Goal: Task Accomplishment & Management: Manage account settings

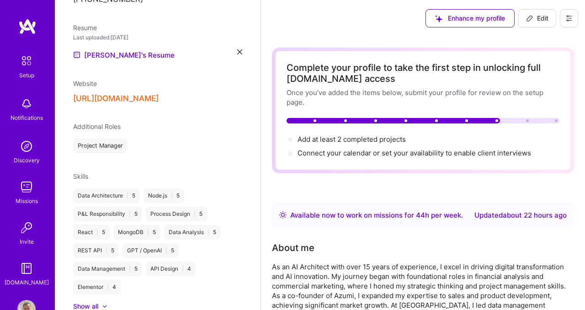
click at [537, 26] on button "Edit" at bounding box center [538, 18] width 38 height 18
select select "CL"
select select "Right Now"
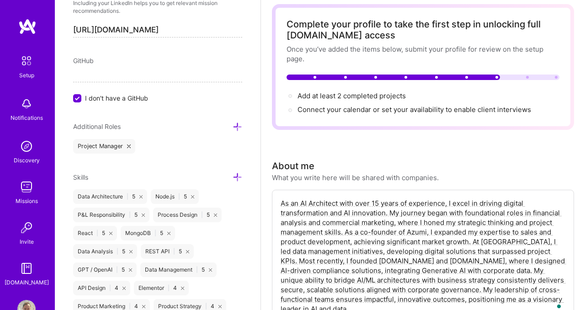
scroll to position [540, 0]
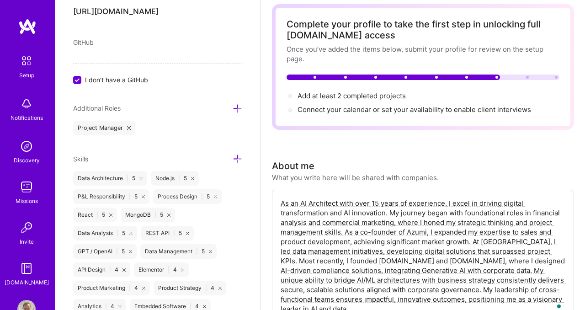
click at [238, 107] on icon at bounding box center [238, 109] width 10 height 10
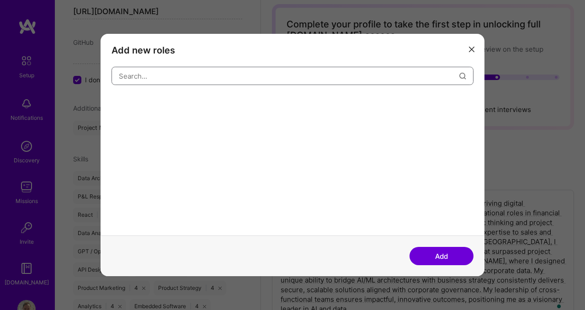
click at [235, 78] on input "modal" at bounding box center [289, 75] width 341 height 23
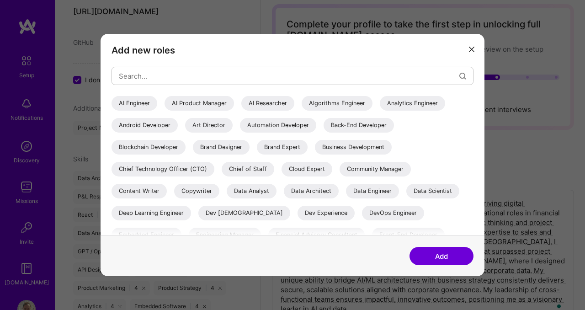
click at [128, 106] on div "AI Engineer" at bounding box center [135, 103] width 46 height 15
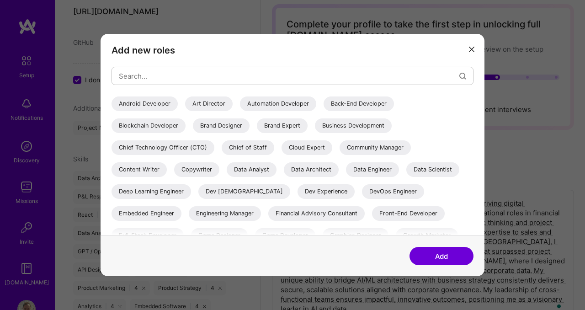
scroll to position [22, 0]
click at [353, 105] on div "Back-End Developer" at bounding box center [359, 103] width 70 height 15
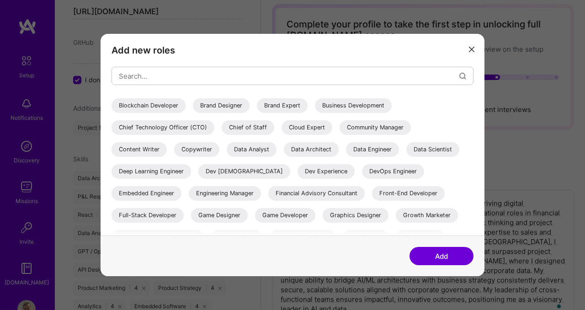
scroll to position [43, 0]
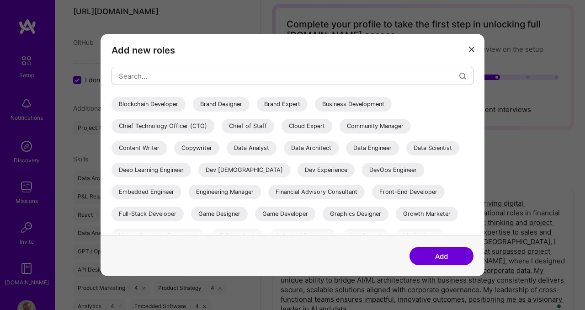
click at [187, 129] on div "Chief Technology Officer (CTO)" at bounding box center [163, 126] width 103 height 15
click at [314, 151] on div "Data Architect" at bounding box center [311, 148] width 55 height 15
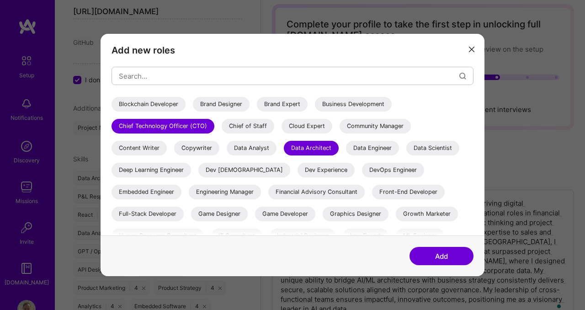
click at [364, 150] on div "Data Engineer" at bounding box center [372, 148] width 53 height 15
click at [427, 148] on div "Data Scientist" at bounding box center [432, 148] width 53 height 15
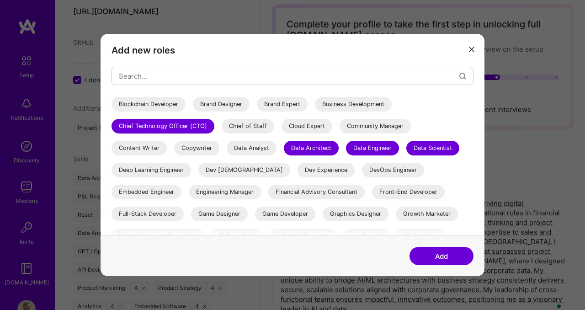
click at [265, 147] on div "Data Analyst" at bounding box center [252, 148] width 50 height 15
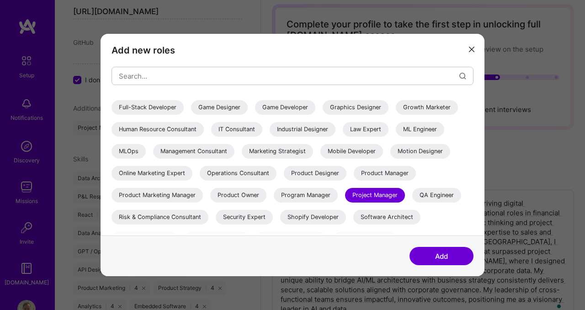
scroll to position [150, 0]
click at [159, 107] on div "Full-Stack Developer" at bounding box center [148, 107] width 72 height 15
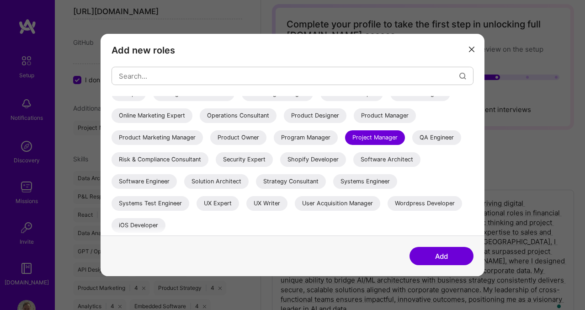
scroll to position [208, 0]
click at [385, 114] on div "Product Manager" at bounding box center [385, 114] width 62 height 15
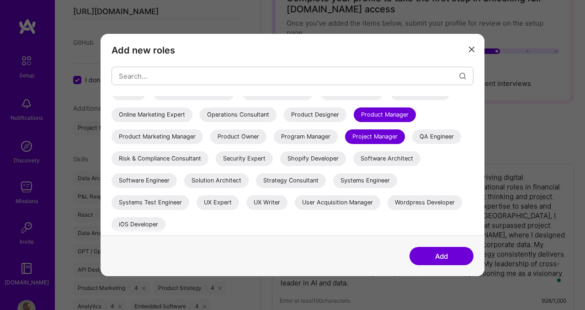
scroll to position [72, 0]
click at [222, 183] on div "Solution Architect" at bounding box center [216, 180] width 64 height 15
click at [150, 178] on div "Software Engineer" at bounding box center [144, 180] width 65 height 15
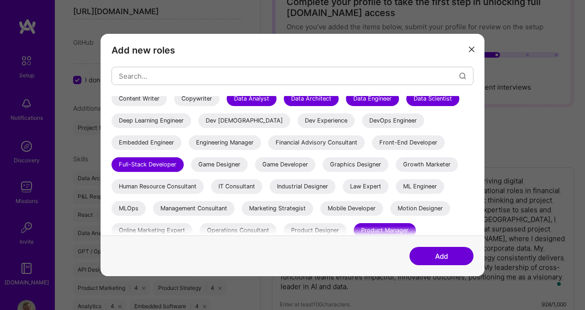
scroll to position [81, 0]
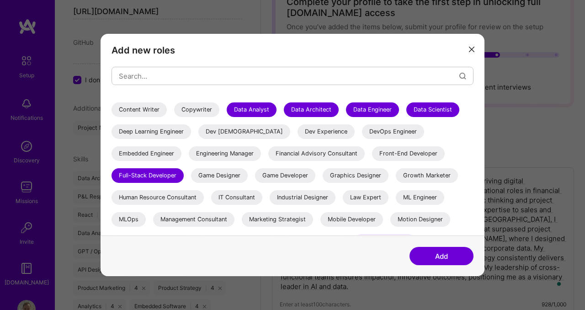
click at [235, 196] on div "IT Consultant" at bounding box center [236, 197] width 51 height 15
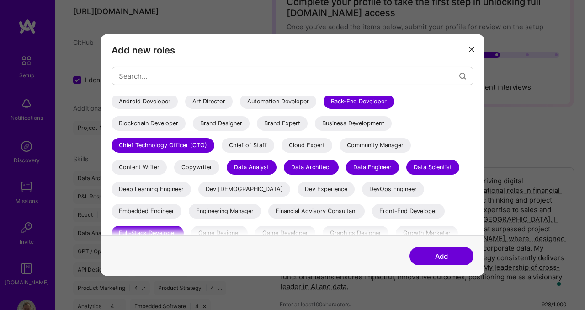
scroll to position [0, 0]
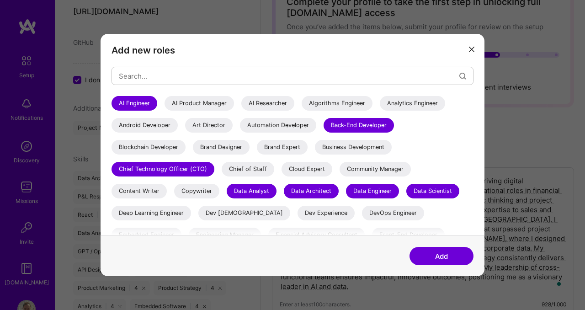
click at [204, 103] on div "AI Product Manager" at bounding box center [200, 103] width 70 height 15
click at [277, 103] on div "AI Researcher" at bounding box center [267, 103] width 53 height 15
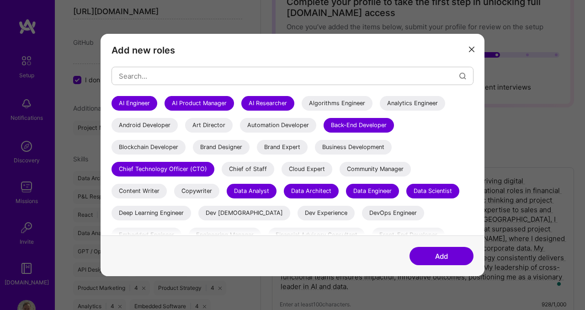
click at [435, 255] on button "Add" at bounding box center [442, 256] width 64 height 18
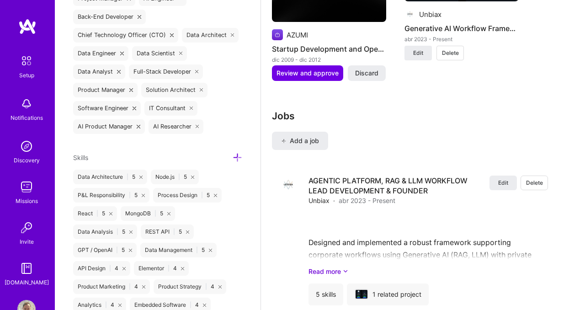
scroll to position [1510, 0]
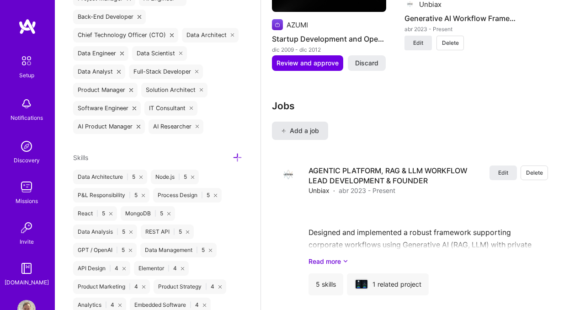
click at [298, 130] on span "Add a job" at bounding box center [300, 130] width 38 height 9
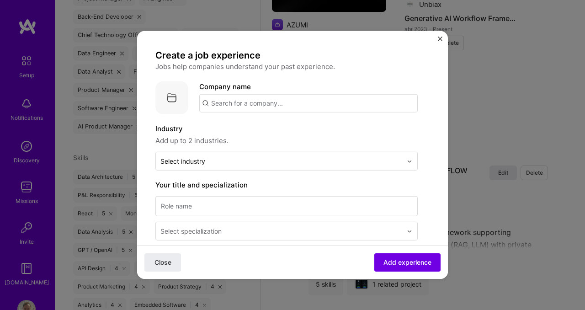
click at [228, 105] on input "text" at bounding box center [308, 103] width 219 height 18
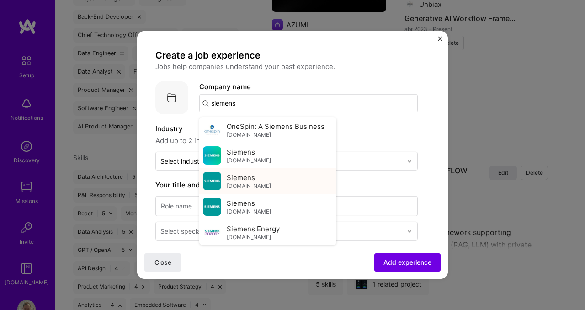
click at [242, 180] on span "Siemens" at bounding box center [241, 177] width 28 height 10
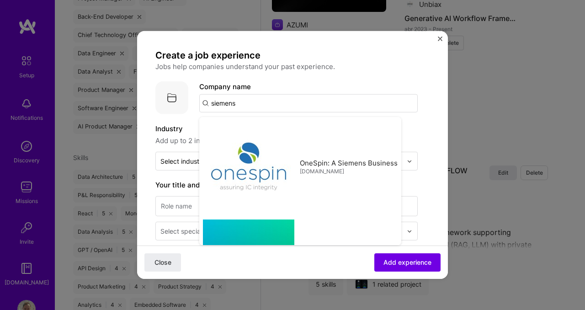
type input "Siemens"
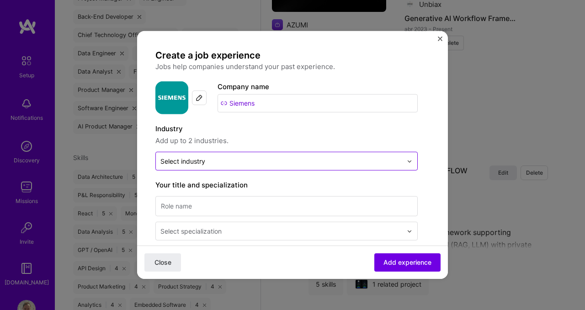
click at [201, 160] on div "Select industry 0" at bounding box center [182, 161] width 45 height 10
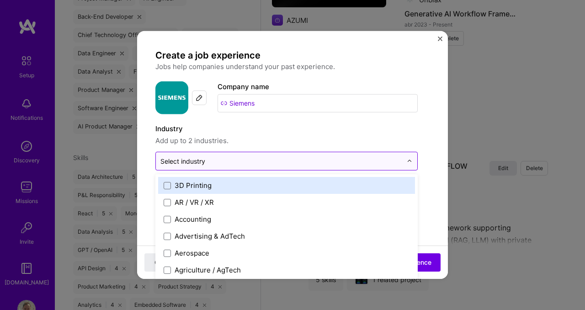
scroll to position [1515, 0]
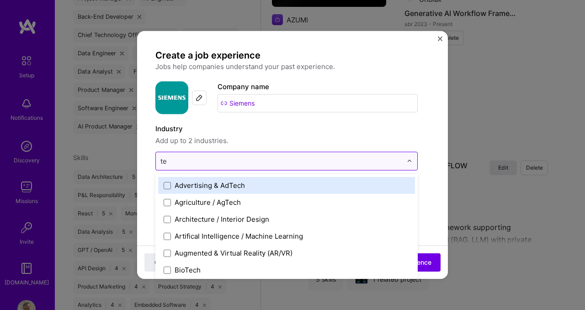
type input "tel"
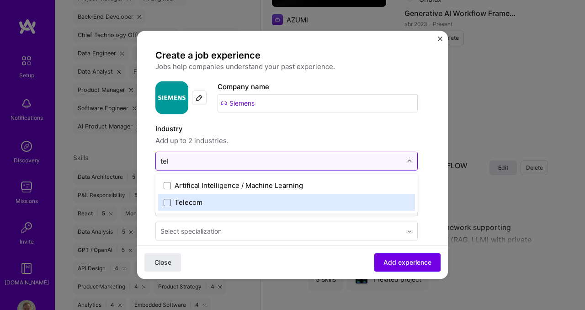
click at [168, 205] on span at bounding box center [167, 201] width 7 height 7
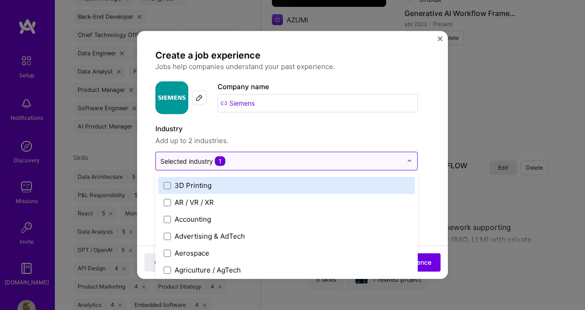
click at [337, 141] on span "Add up to 2 industries." at bounding box center [286, 140] width 262 height 11
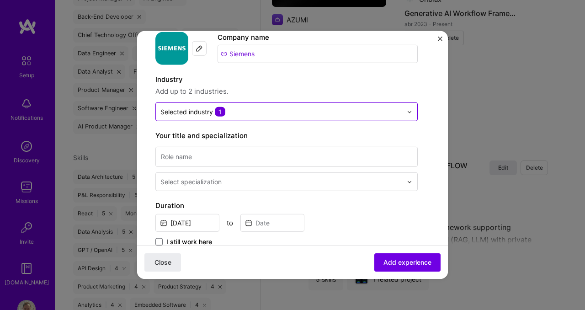
scroll to position [61, 0]
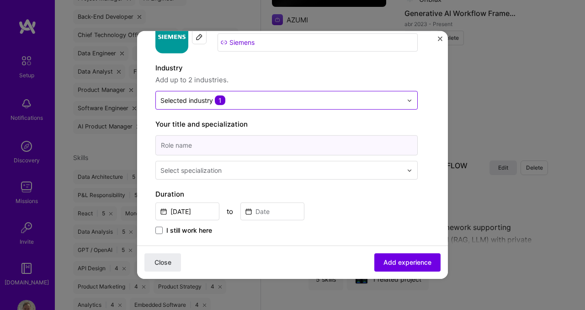
click at [298, 150] on input at bounding box center [286, 145] width 262 height 20
click at [177, 145] on input "Key account Manager" at bounding box center [286, 145] width 262 height 20
type input "Key Account Manager"
click at [170, 166] on div "Select specialization" at bounding box center [190, 171] width 61 height 10
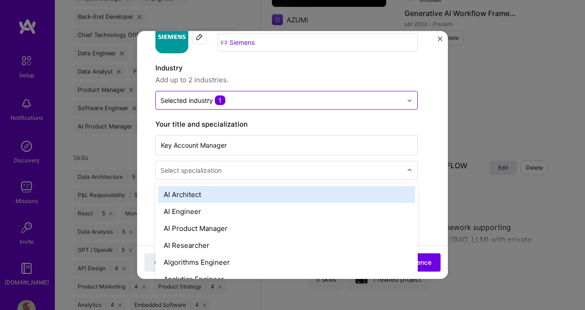
scroll to position [1529, 0]
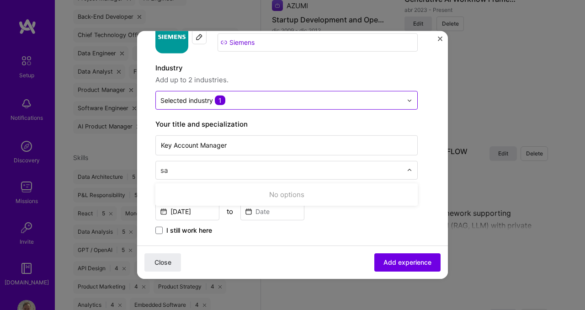
type input "s"
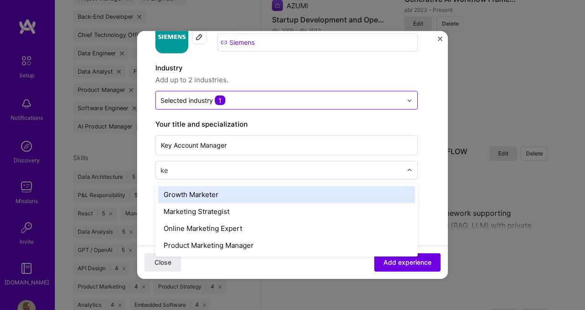
type input "k"
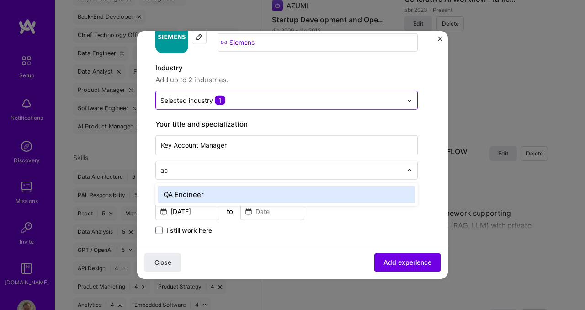
type input "a"
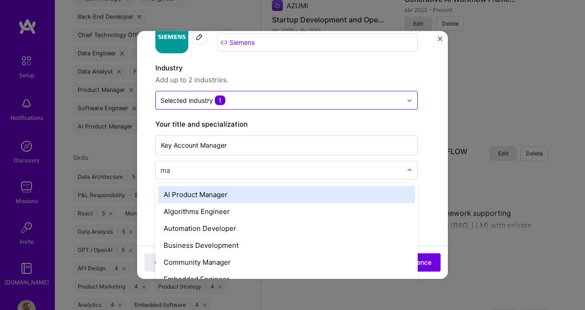
type input "man"
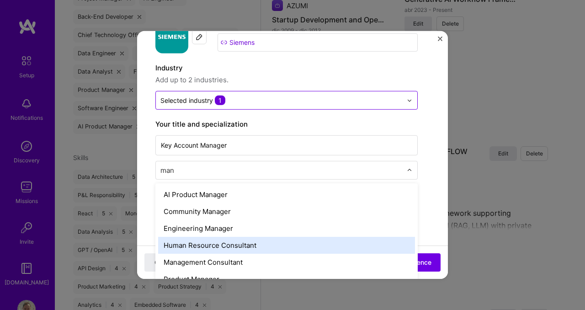
scroll to position [37, 0]
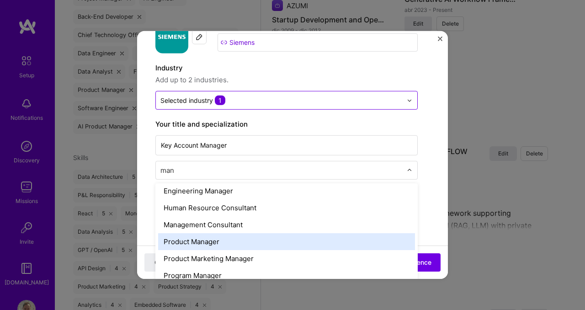
click at [216, 243] on div "Product Manager" at bounding box center [286, 241] width 257 height 17
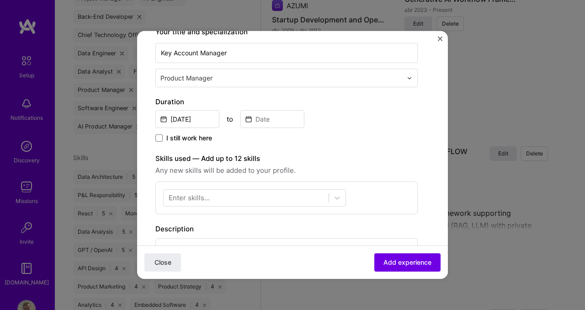
scroll to position [155, 0]
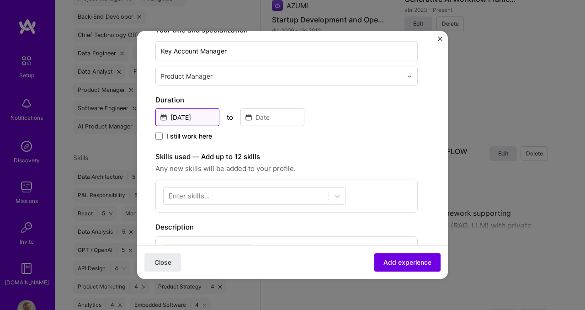
click at [194, 118] on input "[DATE]" at bounding box center [187, 117] width 64 height 18
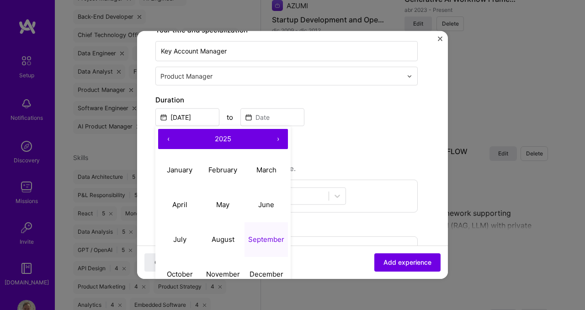
click at [168, 138] on button "‹" at bounding box center [168, 139] width 20 height 20
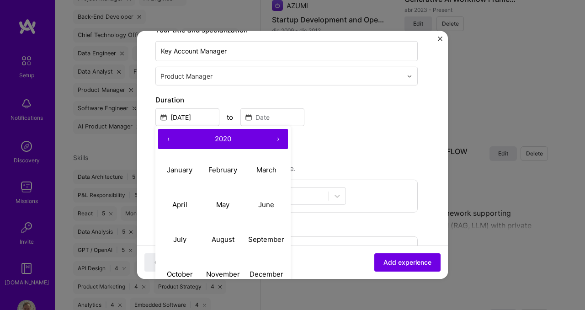
click at [168, 138] on button "‹" at bounding box center [168, 139] width 20 height 20
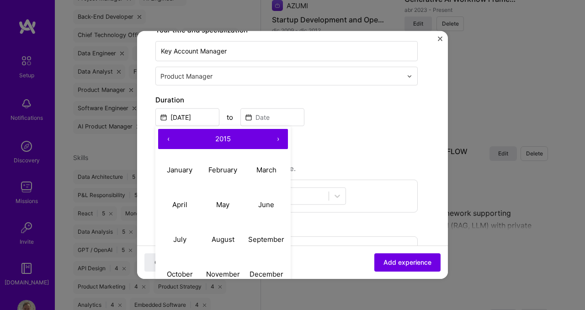
click at [168, 138] on button "‹" at bounding box center [168, 139] width 20 height 20
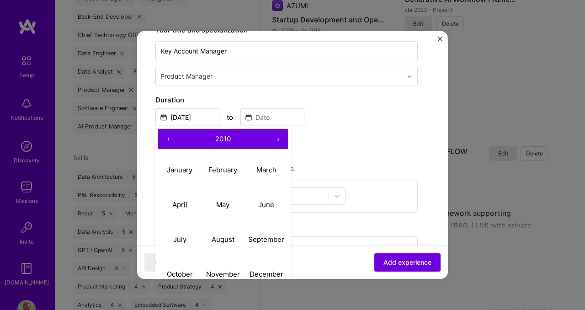
click at [168, 138] on button "‹" at bounding box center [168, 139] width 20 height 20
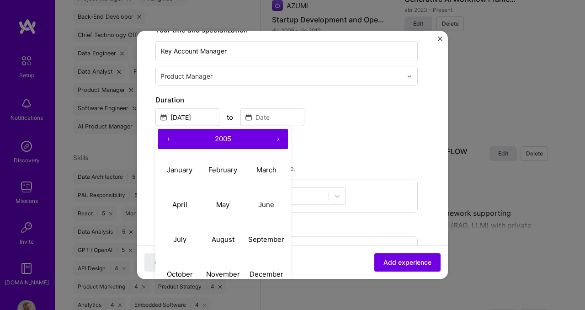
click at [168, 138] on button "‹" at bounding box center [168, 139] width 20 height 20
click at [278, 140] on button "›" at bounding box center [278, 139] width 20 height 20
click at [183, 207] on abbr "April" at bounding box center [179, 204] width 15 height 9
type input "[DATE]"
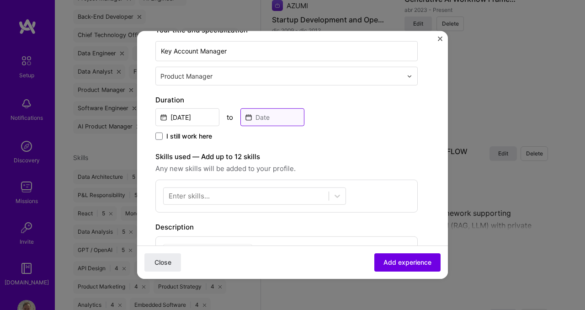
click at [265, 123] on input at bounding box center [273, 117] width 64 height 18
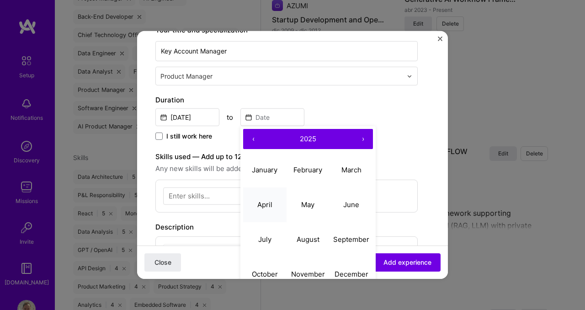
click at [259, 207] on abbr "April" at bounding box center [264, 204] width 15 height 9
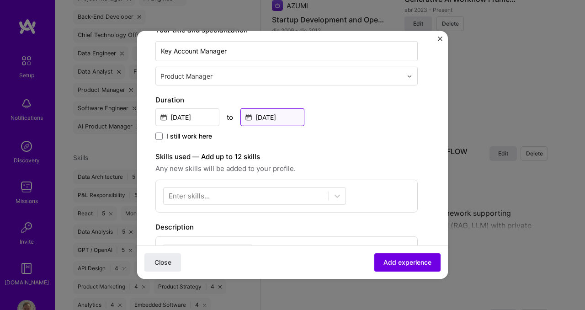
click at [287, 118] on input "[DATE]" at bounding box center [273, 117] width 64 height 18
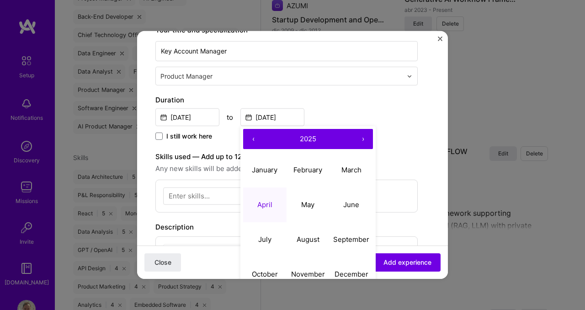
click at [253, 140] on button "‹" at bounding box center [253, 139] width 20 height 20
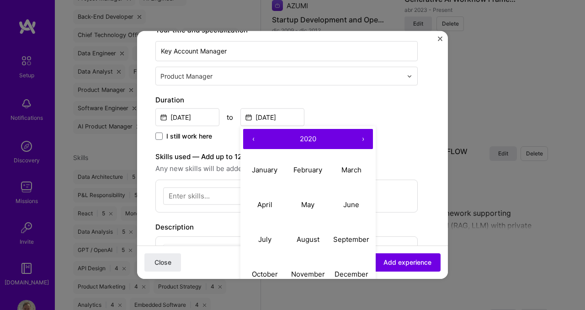
click at [253, 140] on button "‹" at bounding box center [253, 139] width 20 height 20
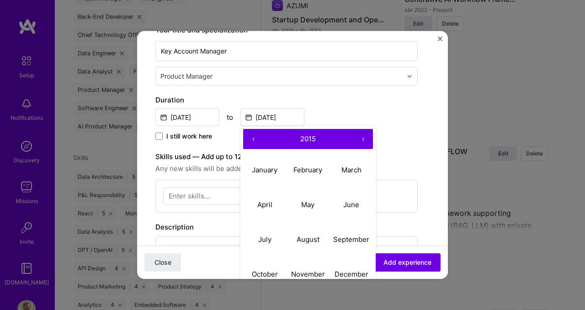
click at [253, 140] on button "‹" at bounding box center [253, 139] width 20 height 20
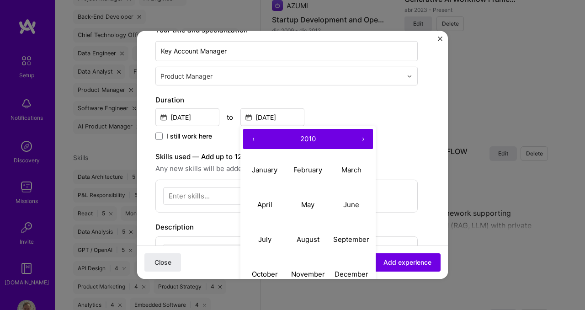
click at [253, 140] on button "‹" at bounding box center [253, 139] width 20 height 20
click at [299, 236] on abbr "August" at bounding box center [308, 239] width 23 height 9
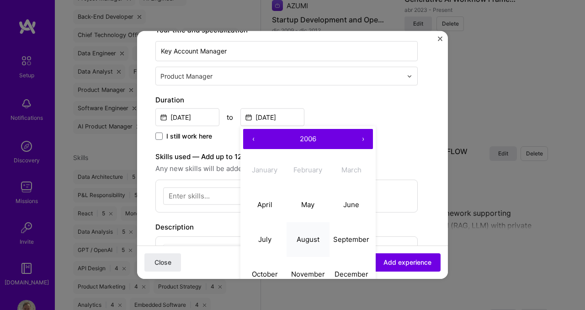
type input "[DATE]"
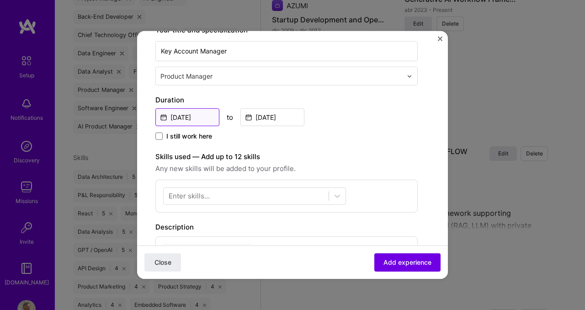
click at [189, 120] on input "[DATE]" at bounding box center [187, 117] width 64 height 18
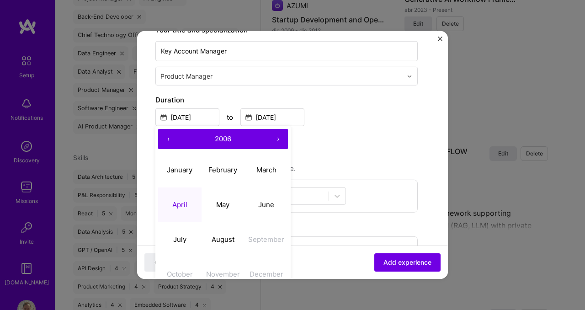
click at [168, 137] on button "‹" at bounding box center [168, 139] width 20 height 20
click at [375, 136] on div "I still work here" at bounding box center [286, 137] width 262 height 11
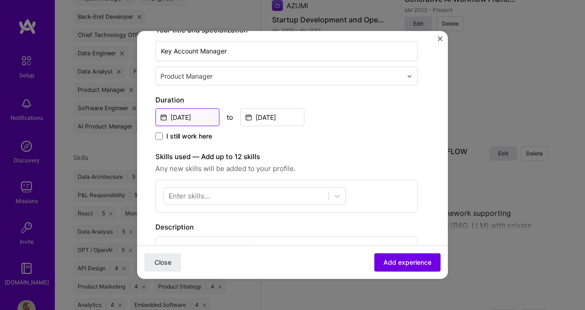
click at [198, 115] on input "[DATE]" at bounding box center [187, 117] width 64 height 18
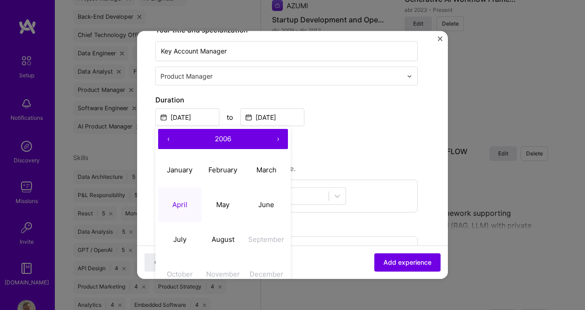
click at [168, 140] on button "‹" at bounding box center [168, 139] width 20 height 20
click at [224, 210] on button "May" at bounding box center [223, 204] width 43 height 35
type input "[DATE]"
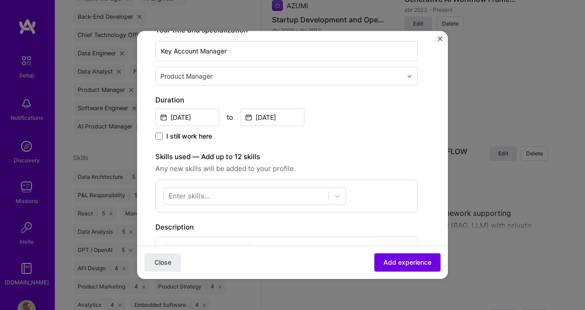
click at [364, 128] on div "Duration [DATE] to [DATE] I still work here" at bounding box center [286, 119] width 262 height 48
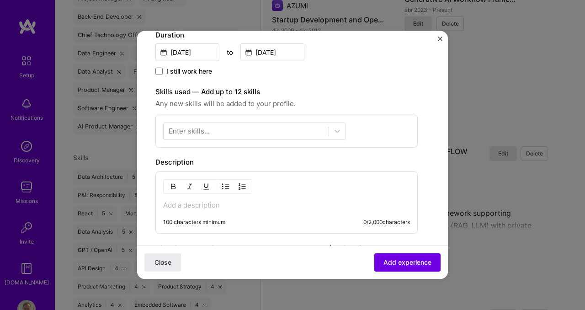
scroll to position [220, 0]
click at [267, 133] on div at bounding box center [246, 130] width 165 height 15
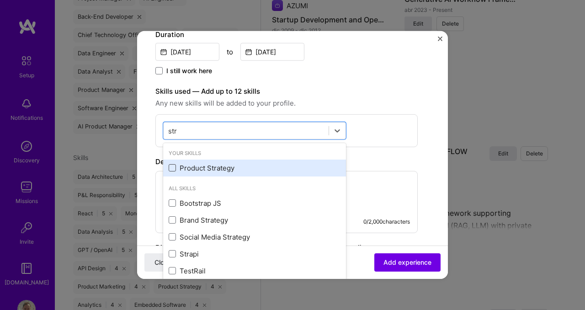
click at [173, 167] on span at bounding box center [172, 167] width 7 height 7
click at [0, 0] on input "checkbox" at bounding box center [0, 0] width 0 height 0
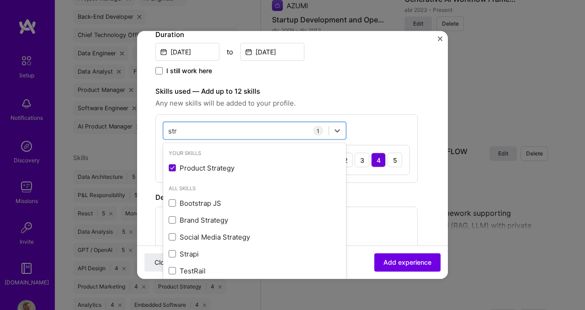
type input "str"
click at [374, 89] on label "Skills used — Add up to 12 skills" at bounding box center [286, 91] width 262 height 11
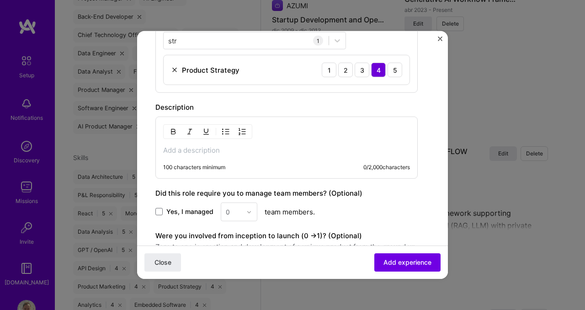
scroll to position [330, 0]
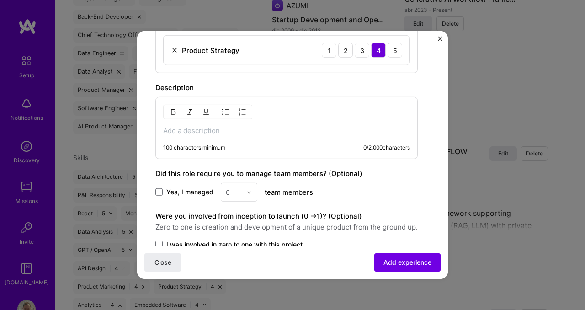
click at [231, 190] on div "0" at bounding box center [239, 192] width 37 height 19
click at [158, 193] on span at bounding box center [158, 191] width 7 height 7
click at [0, 0] on input "Yes, I managed" at bounding box center [0, 0] width 0 height 0
click at [230, 194] on input "text" at bounding box center [234, 192] width 16 height 10
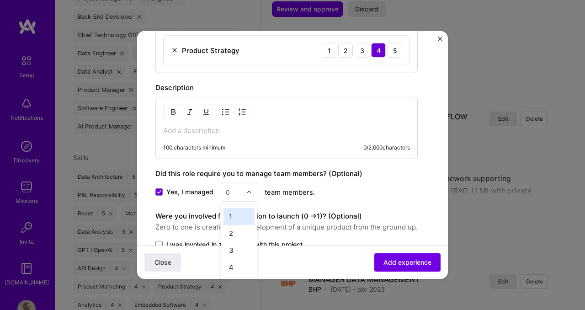
scroll to position [1566, 0]
click at [237, 250] on div "3" at bounding box center [239, 250] width 31 height 17
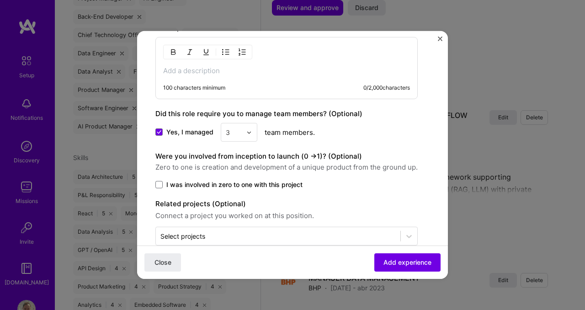
scroll to position [408, 0]
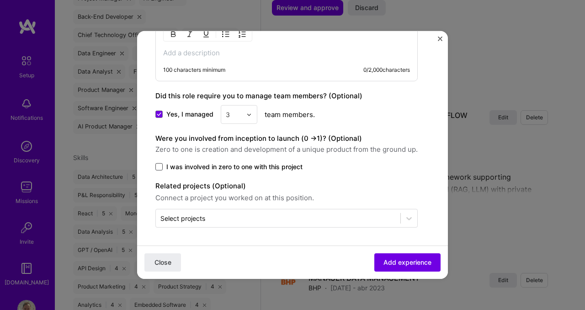
click at [159, 167] on span at bounding box center [158, 166] width 7 height 7
click at [0, 0] on input "I was involved in zero to one with this project" at bounding box center [0, 0] width 0 height 0
click at [396, 264] on span "Add experience" at bounding box center [408, 262] width 48 height 9
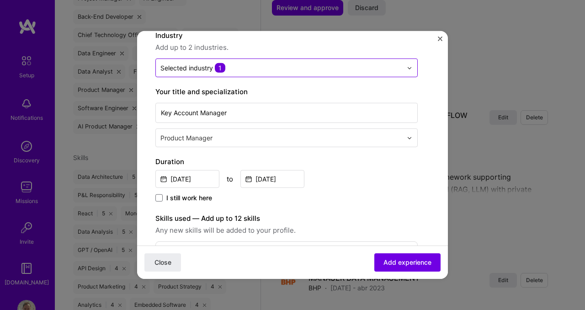
scroll to position [272, 0]
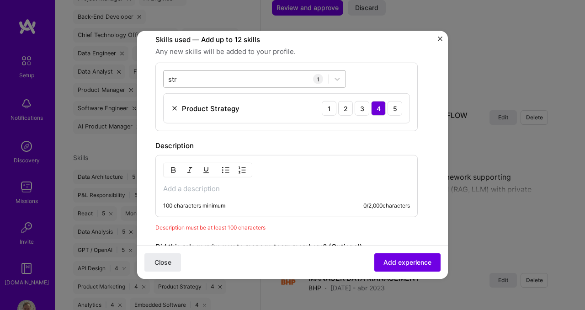
click at [200, 82] on div "str str" at bounding box center [246, 78] width 165 height 15
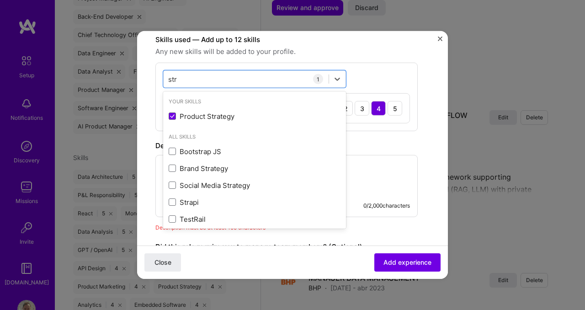
click at [404, 76] on div "option Product Strategy, selected. option Bootstrap JS focused, 0 of 2. 6 resul…" at bounding box center [286, 97] width 262 height 69
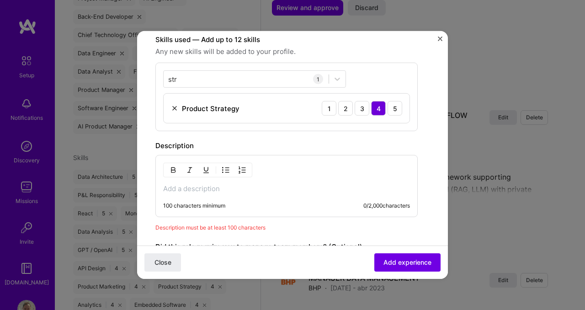
click at [235, 192] on p at bounding box center [286, 188] width 247 height 9
click at [212, 190] on p at bounding box center [286, 188] width 247 height 9
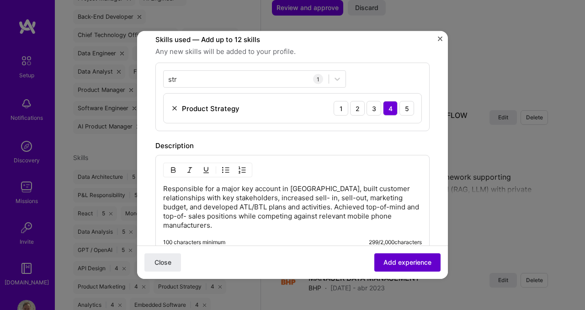
click at [414, 262] on span "Add experience" at bounding box center [408, 262] width 48 height 9
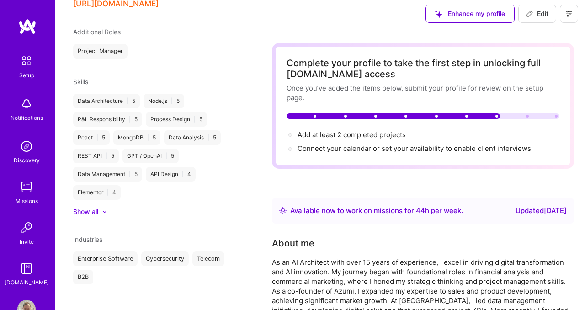
scroll to position [0, 0]
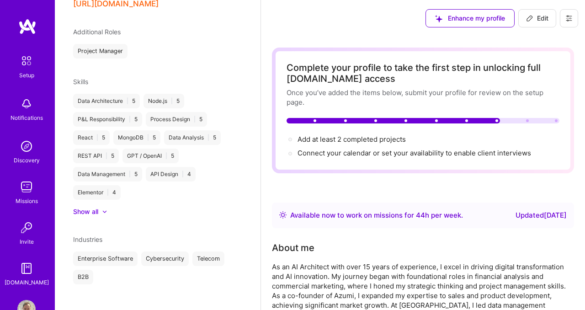
click at [539, 19] on span "Edit" at bounding box center [537, 18] width 22 height 9
select select "CL"
select select "Right Now"
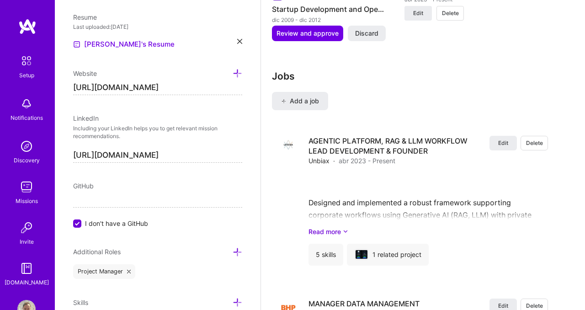
scroll to position [1545, 0]
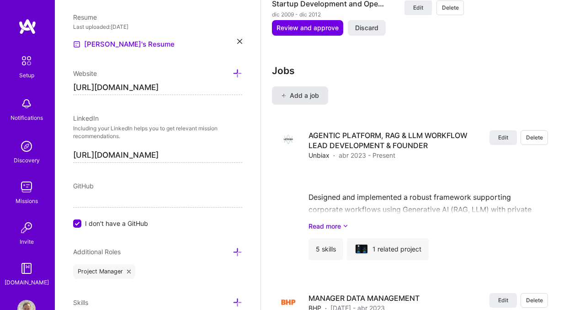
click at [300, 94] on span "Add a job" at bounding box center [300, 95] width 38 height 9
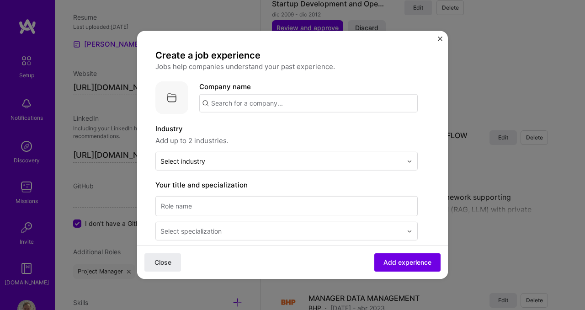
click at [280, 103] on input "text" at bounding box center [308, 103] width 219 height 18
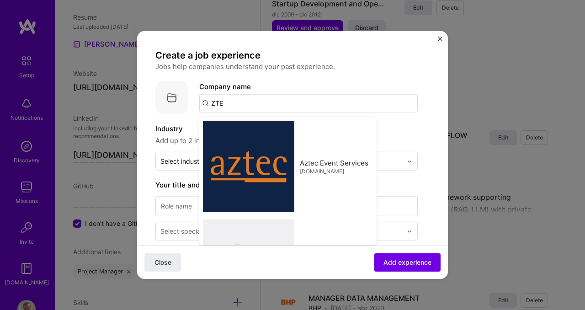
click at [375, 138] on span "Add up to 2 industries." at bounding box center [286, 140] width 262 height 11
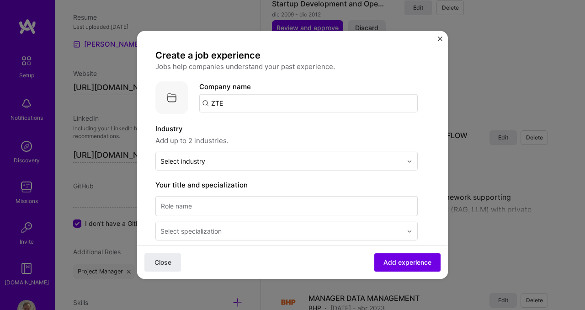
click at [274, 108] on input "ZTE" at bounding box center [308, 103] width 219 height 18
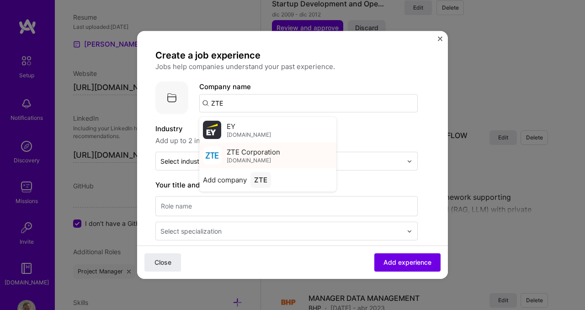
click at [236, 155] on span "ZTE Corporation" at bounding box center [253, 152] width 53 height 10
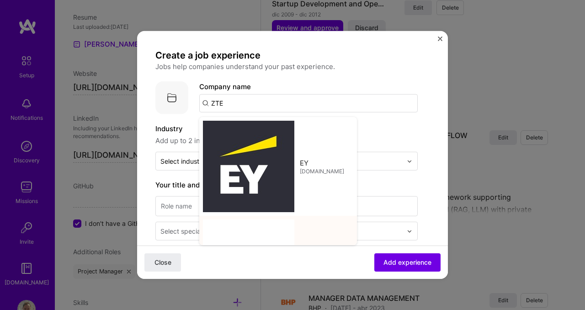
type input "ZTE Corporation"
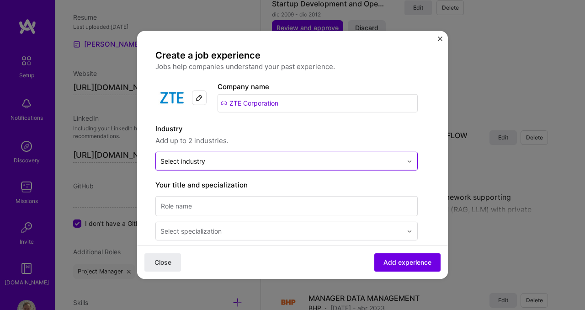
click at [218, 164] on input "text" at bounding box center [281, 161] width 242 height 10
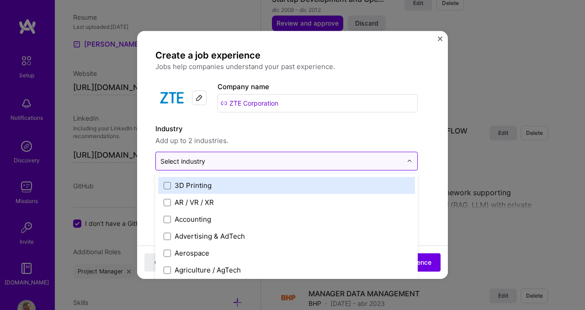
scroll to position [1551, 0]
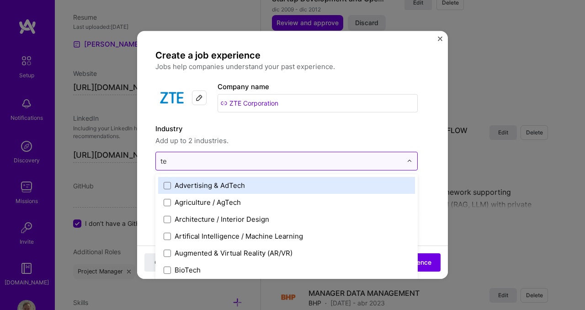
type input "tel"
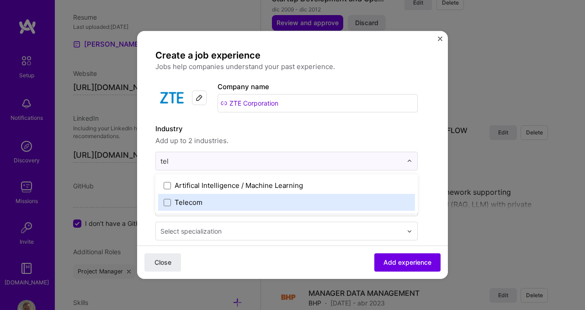
click at [187, 203] on div "Telecom" at bounding box center [189, 203] width 28 height 10
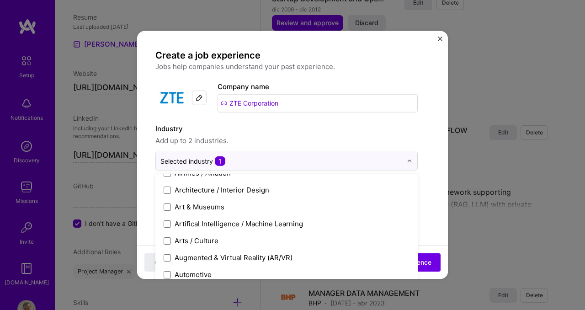
scroll to position [133, 0]
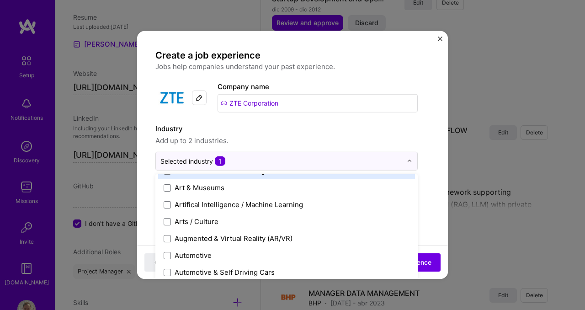
click at [270, 140] on span "Add up to 2 industries." at bounding box center [286, 140] width 262 height 11
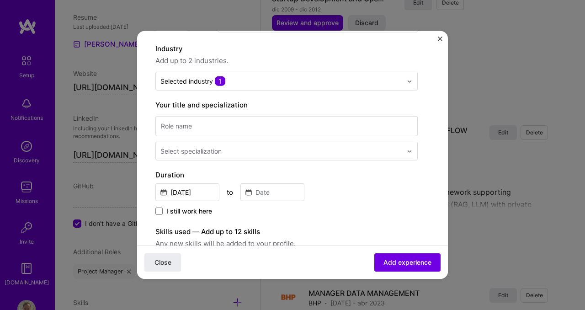
scroll to position [84, 0]
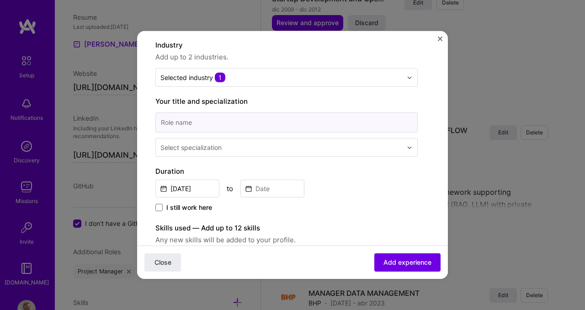
click at [272, 119] on input at bounding box center [286, 122] width 262 height 20
type input "Director"
click at [257, 144] on input "text" at bounding box center [282, 148] width 244 height 10
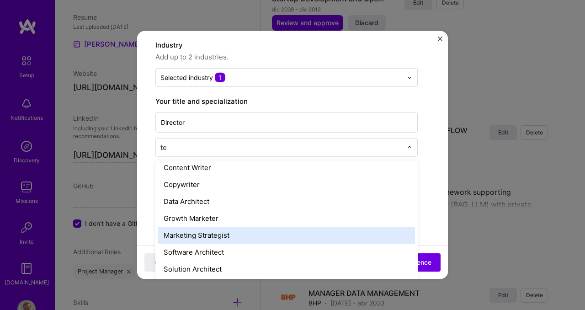
scroll to position [88, 0]
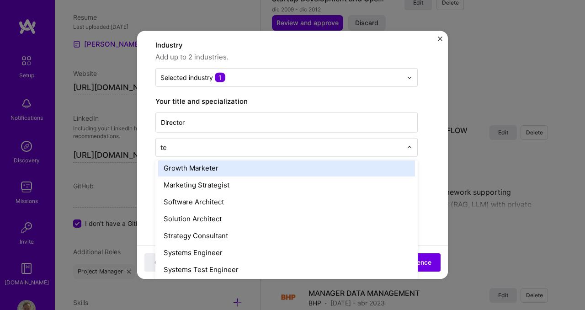
click at [207, 145] on input "te" at bounding box center [282, 148] width 244 height 10
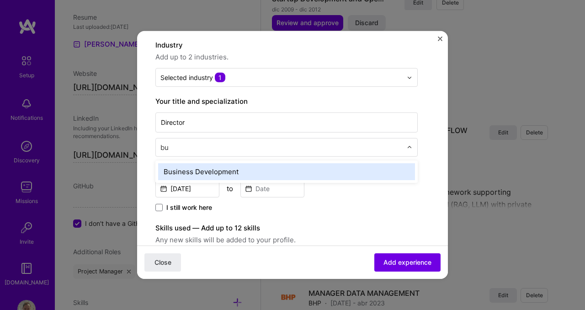
scroll to position [0, 0]
type input "busi"
click at [200, 168] on div "Business Development" at bounding box center [286, 171] width 257 height 17
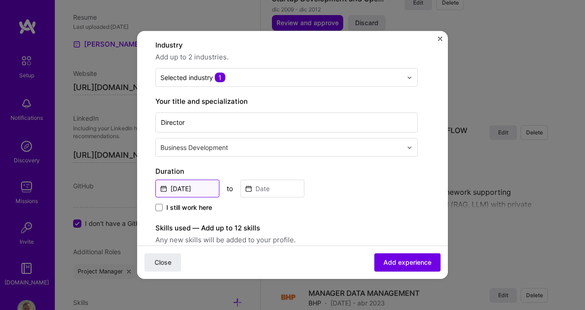
click at [211, 192] on input "[DATE]" at bounding box center [187, 189] width 64 height 18
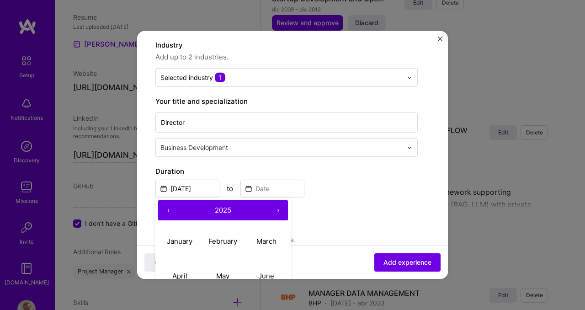
click at [168, 209] on button "‹" at bounding box center [168, 210] width 20 height 20
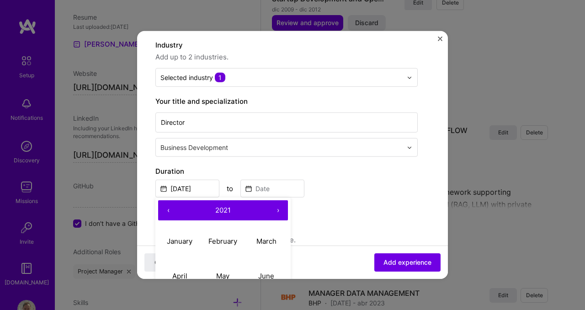
click at [168, 209] on button "‹" at bounding box center [168, 210] width 20 height 20
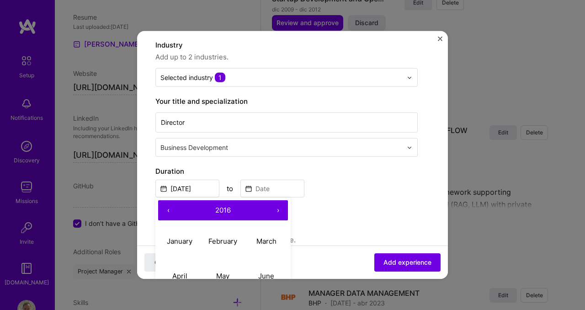
click at [168, 209] on button "‹" at bounding box center [168, 210] width 20 height 20
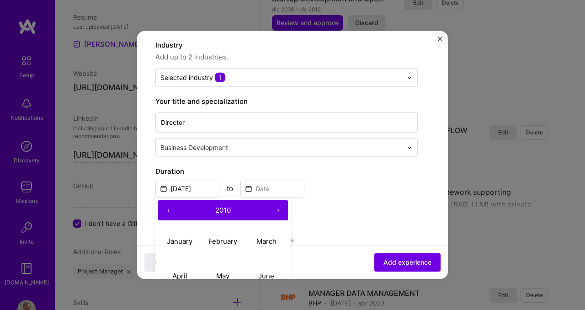
click at [168, 209] on button "‹" at bounding box center [168, 210] width 20 height 20
click at [273, 191] on input at bounding box center [273, 189] width 64 height 18
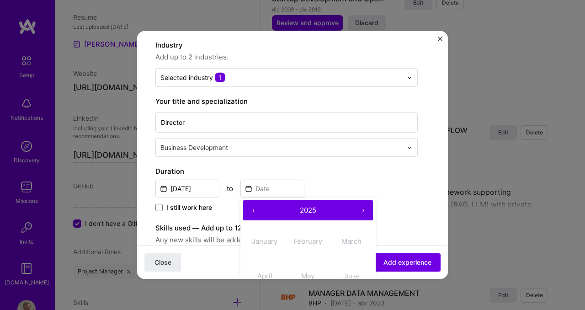
click at [363, 209] on button "›" at bounding box center [363, 210] width 20 height 20
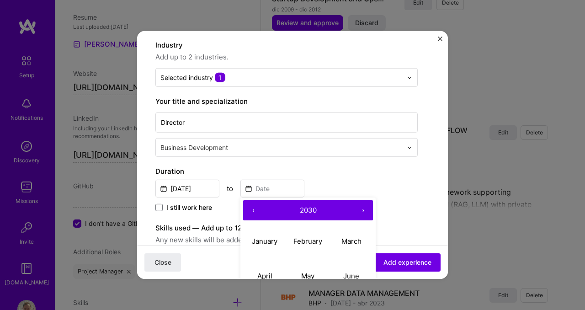
click at [363, 209] on button "›" at bounding box center [363, 210] width 20 height 20
click at [256, 210] on button "‹" at bounding box center [253, 210] width 20 height 20
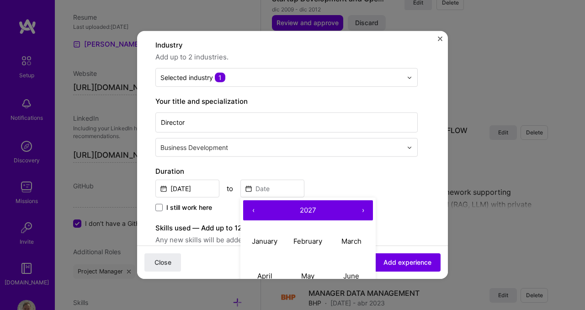
click at [256, 210] on button "‹" at bounding box center [253, 210] width 20 height 20
click at [297, 166] on label "Duration" at bounding box center [286, 171] width 262 height 11
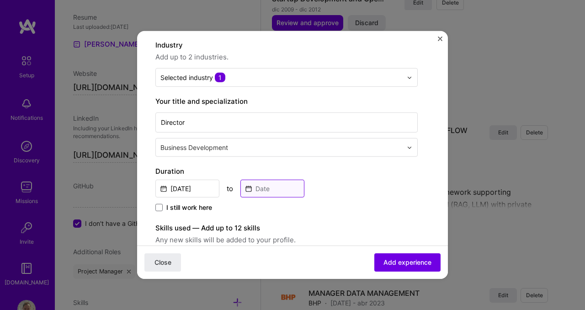
click at [261, 187] on input at bounding box center [273, 189] width 64 height 18
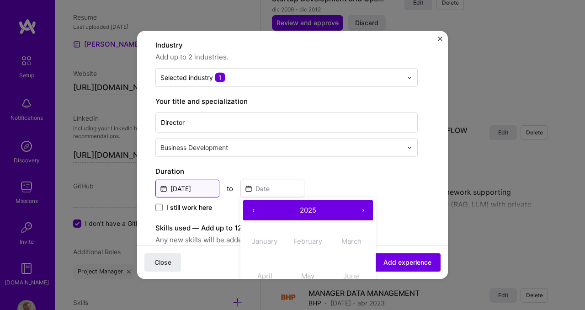
click at [179, 189] on input "[DATE]" at bounding box center [187, 189] width 64 height 18
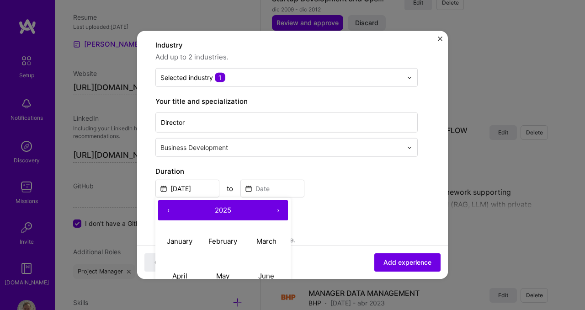
click at [170, 211] on button "‹" at bounding box center [168, 210] width 20 height 20
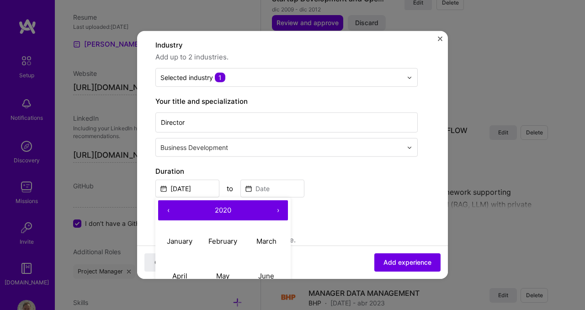
click at [170, 211] on button "‹" at bounding box center [168, 210] width 20 height 20
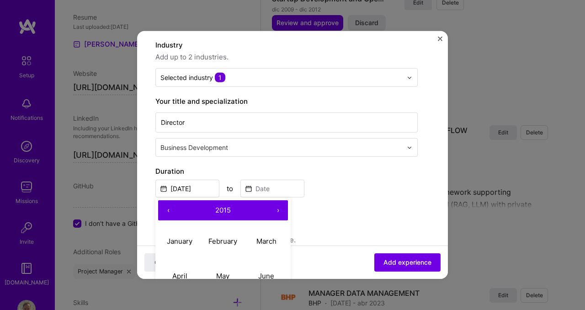
click at [170, 211] on button "‹" at bounding box center [168, 210] width 20 height 20
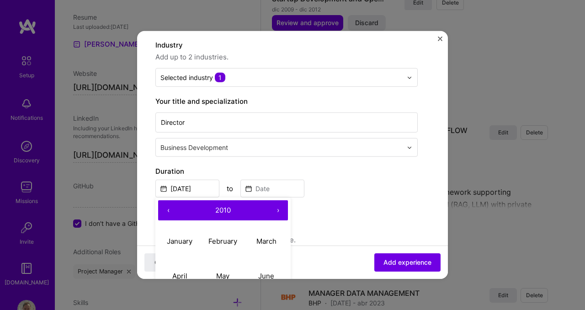
click at [170, 211] on button "‹" at bounding box center [168, 210] width 20 height 20
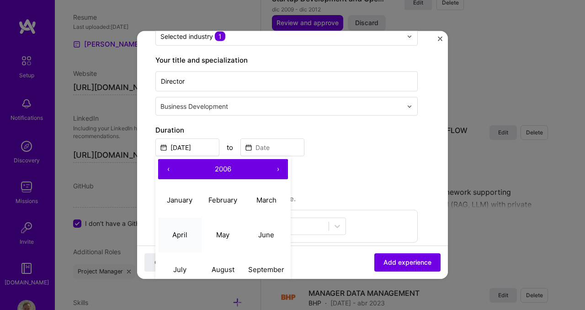
scroll to position [127, 0]
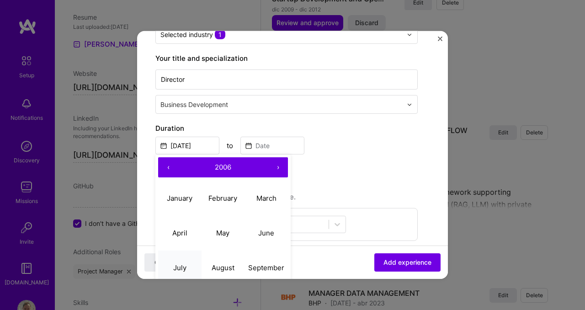
click at [180, 264] on abbr "July" at bounding box center [179, 267] width 13 height 9
type input "[DATE]"
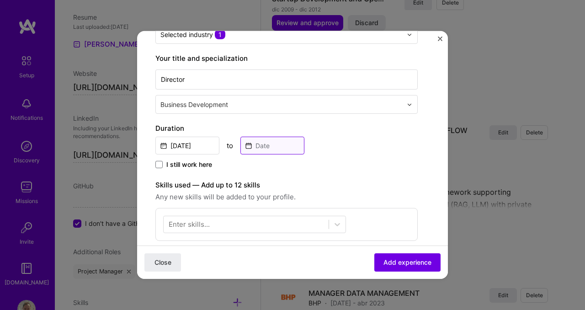
click at [267, 150] on input at bounding box center [273, 146] width 64 height 18
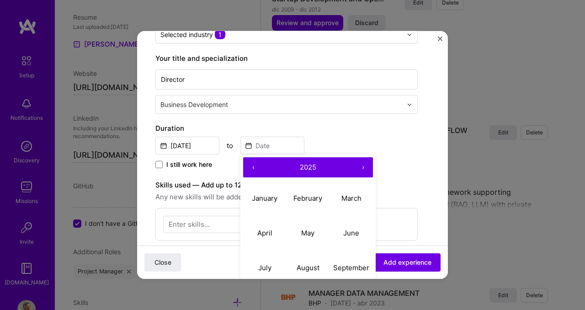
click at [252, 169] on button "‹" at bounding box center [253, 167] width 20 height 20
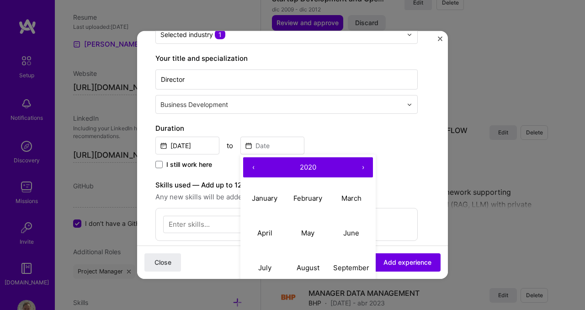
click at [252, 169] on button "‹" at bounding box center [253, 167] width 20 height 20
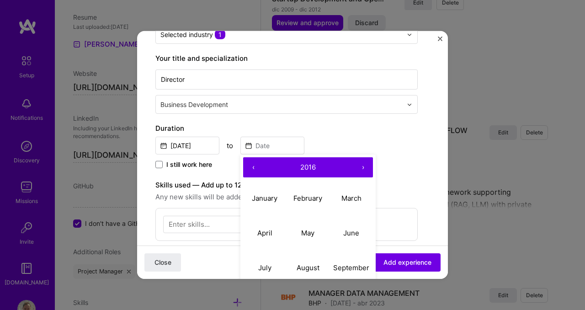
click at [252, 169] on button "‹" at bounding box center [253, 167] width 20 height 20
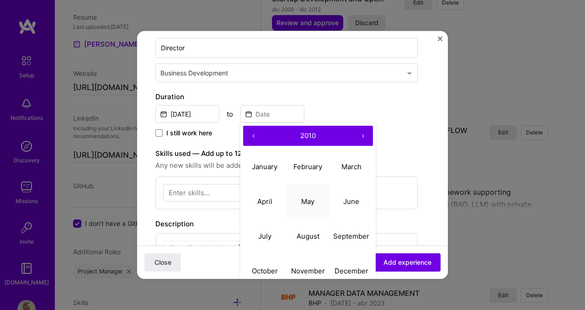
scroll to position [161, 0]
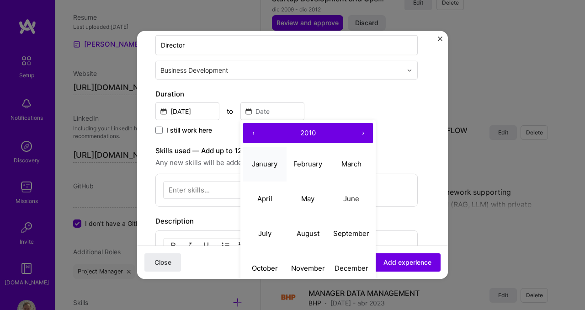
click at [258, 169] on button "January" at bounding box center [264, 163] width 43 height 35
type input "[DATE]"
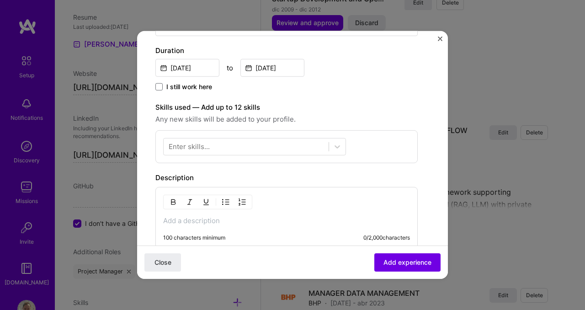
scroll to position [207, 0]
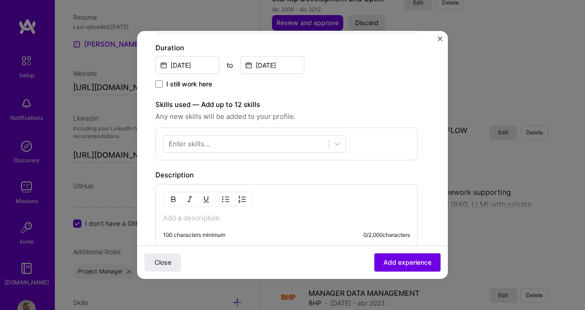
click at [204, 144] on div "Enter skills..." at bounding box center [189, 144] width 41 height 10
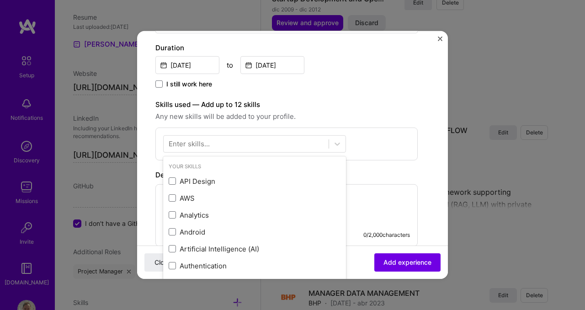
click at [204, 144] on div "Enter skills..." at bounding box center [189, 144] width 41 height 10
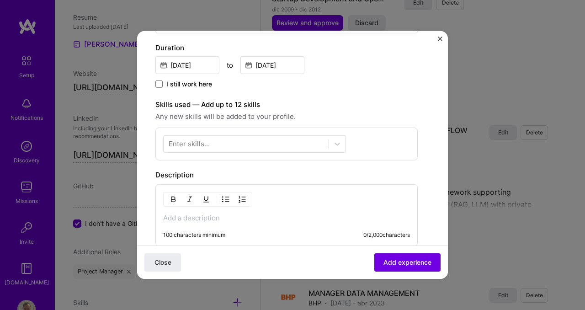
click at [204, 144] on div "Enter skills..." at bounding box center [189, 144] width 41 height 10
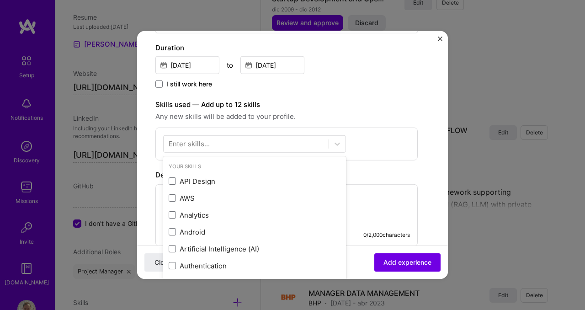
click at [204, 144] on div "Enter skills..." at bounding box center [189, 144] width 41 height 10
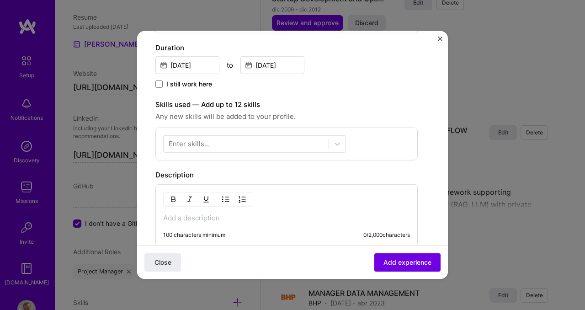
click at [204, 144] on div "Enter skills..." at bounding box center [189, 144] width 41 height 10
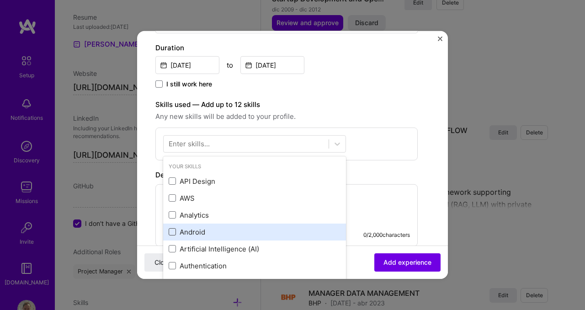
click at [173, 232] on span at bounding box center [172, 231] width 7 height 7
click at [0, 0] on input "checkbox" at bounding box center [0, 0] width 0 height 0
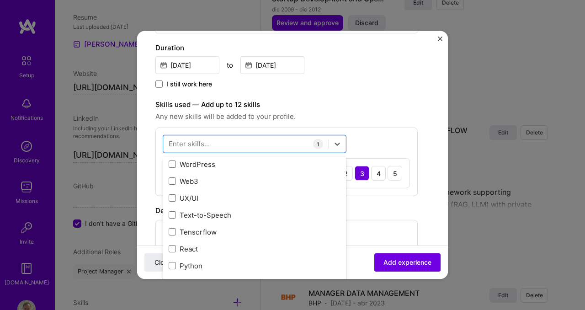
scroll to position [146, 0]
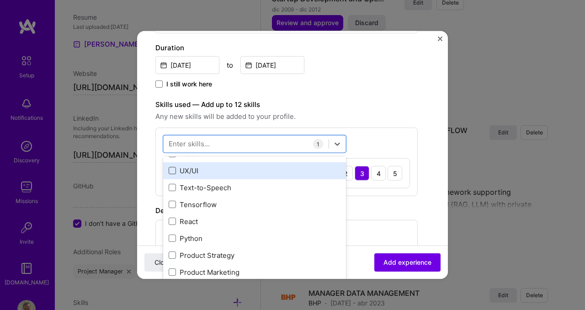
click at [172, 171] on span at bounding box center [172, 170] width 7 height 7
click at [0, 0] on input "checkbox" at bounding box center [0, 0] width 0 height 0
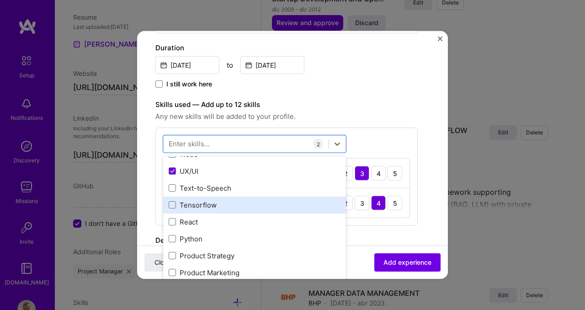
scroll to position [139, 0]
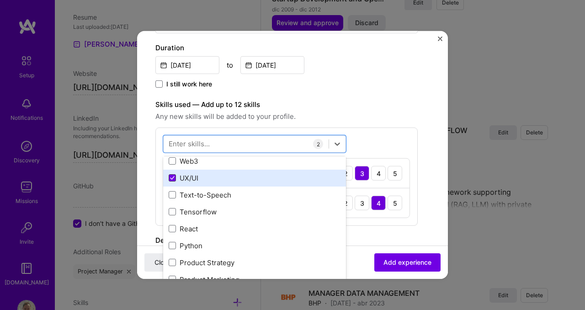
click at [171, 178] on icon at bounding box center [172, 178] width 5 height 4
click at [0, 0] on input "checkbox" at bounding box center [0, 0] width 0 height 0
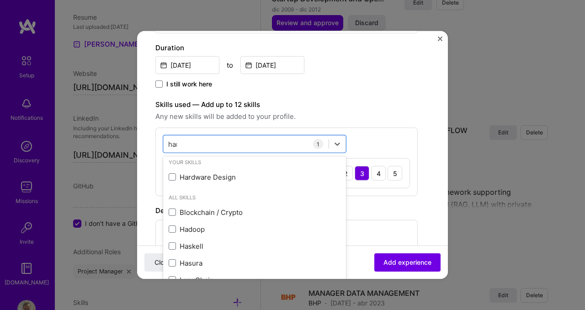
scroll to position [0, 0]
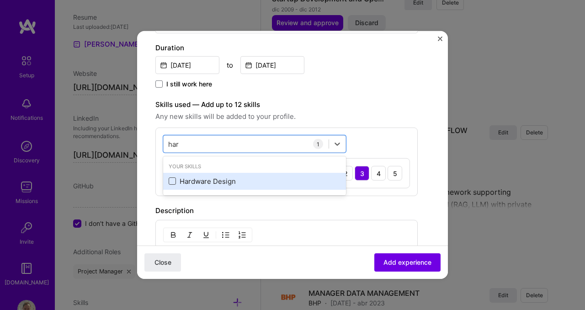
click at [173, 183] on span at bounding box center [172, 180] width 7 height 7
click at [0, 0] on input "checkbox" at bounding box center [0, 0] width 0 height 0
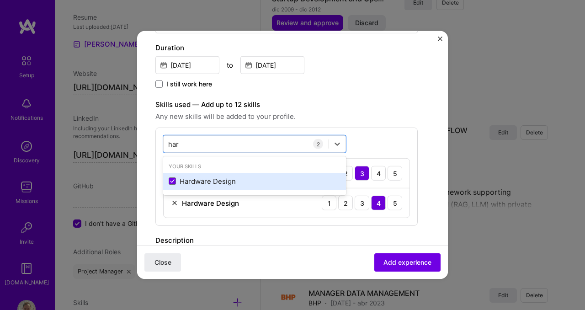
click at [210, 181] on div "Hardware Design" at bounding box center [255, 181] width 172 height 10
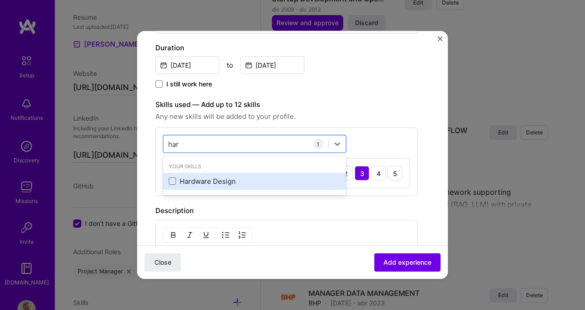
click at [210, 181] on div "Hardware Design" at bounding box center [255, 181] width 172 height 10
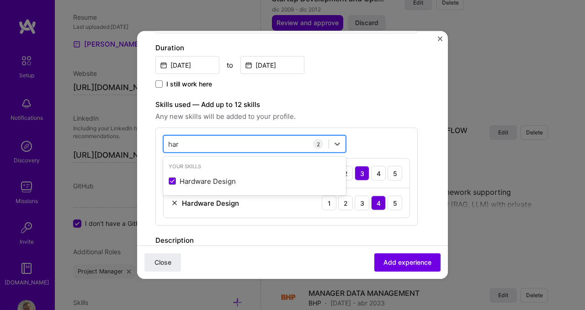
click at [214, 141] on div "har har" at bounding box center [246, 143] width 165 height 15
type input "h"
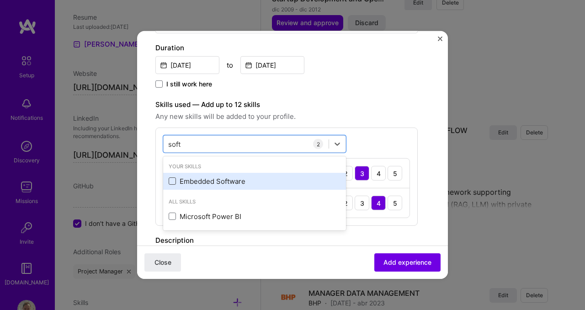
click at [175, 184] on span at bounding box center [172, 180] width 7 height 7
click at [0, 0] on input "checkbox" at bounding box center [0, 0] width 0 height 0
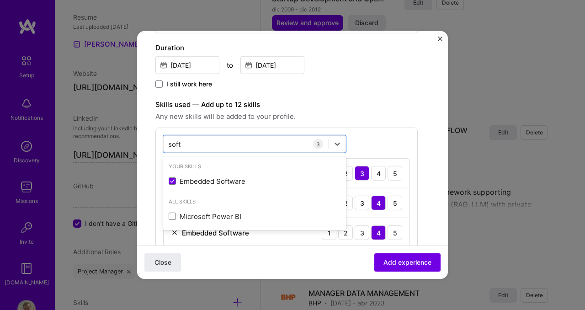
type input "soft"
click at [378, 134] on div "option Embedded Software, selected. option Embedded Software selected, 0 of 2. …" at bounding box center [286, 192] width 262 height 128
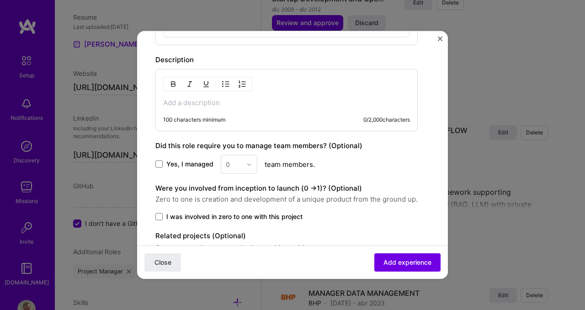
scroll to position [420, 0]
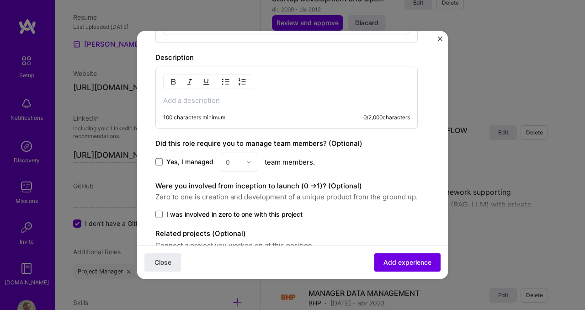
click at [214, 100] on p at bounding box center [286, 100] width 247 height 9
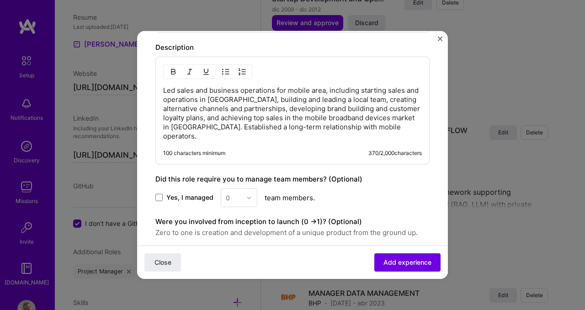
scroll to position [471, 0]
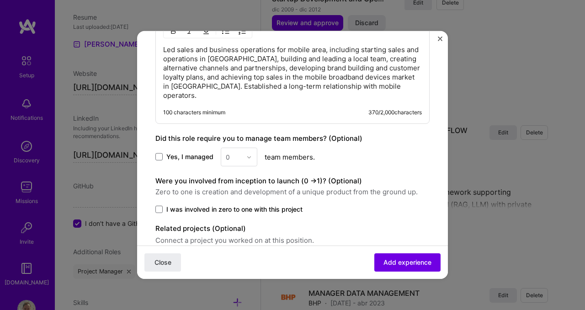
click at [163, 152] on label "Yes, I managed" at bounding box center [184, 156] width 58 height 9
click at [0, 0] on input "Yes, I managed" at bounding box center [0, 0] width 0 height 0
click at [231, 152] on input "text" at bounding box center [234, 157] width 16 height 10
type input "8"
click at [347, 153] on div "Yes, I managed option 8 focused, 8 of 26. 2 results available for search term 8…" at bounding box center [292, 157] width 274 height 19
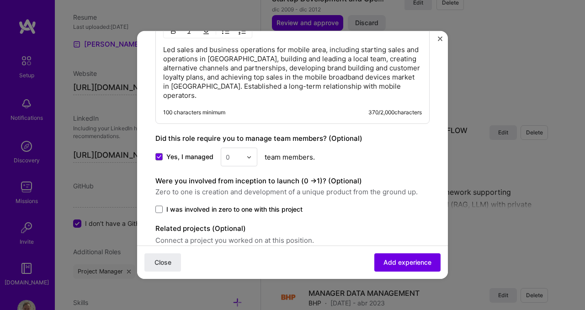
scroll to position [504, 0]
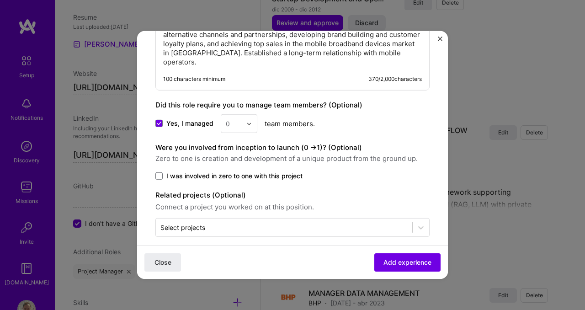
click at [242, 171] on span "I was involved in zero to one with this project" at bounding box center [234, 175] width 136 height 9
click at [0, 0] on input "I was involved in zero to one with this project" at bounding box center [0, 0] width 0 height 0
click at [408, 262] on span "Add experience" at bounding box center [408, 262] width 48 height 9
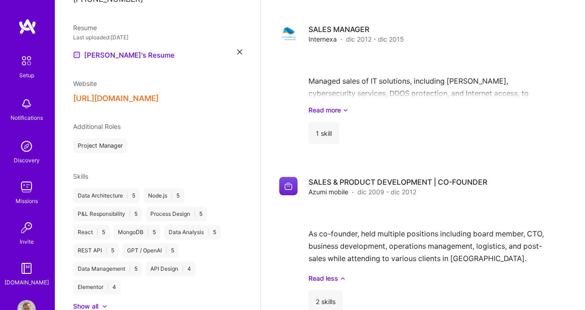
scroll to position [1527, 0]
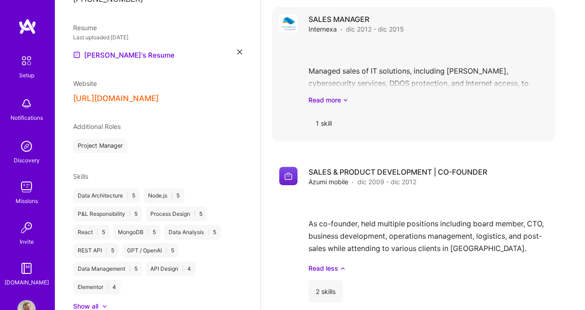
click at [406, 80] on div "Managed sales of IT solutions, including [PERSON_NAME], cybersecurity services,…" at bounding box center [429, 73] width 240 height 64
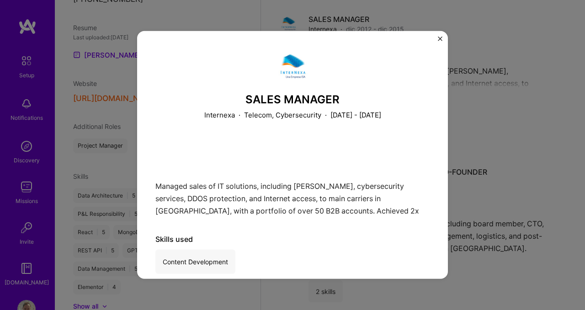
click at [442, 38] on img "Close" at bounding box center [440, 39] width 5 height 5
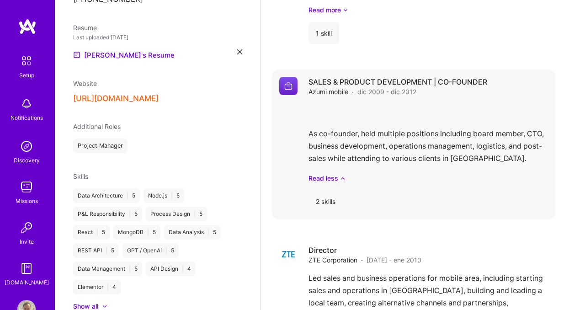
scroll to position [1622, 0]
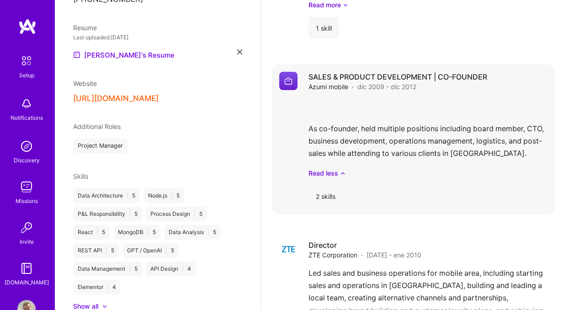
click at [481, 127] on div "As co-founder, held multiple positions including board member, CTO, business de…" at bounding box center [429, 138] width 240 height 79
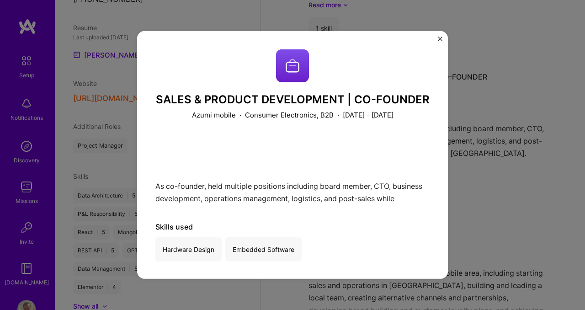
scroll to position [0, 0]
click at [440, 39] on img "Close" at bounding box center [440, 39] width 5 height 5
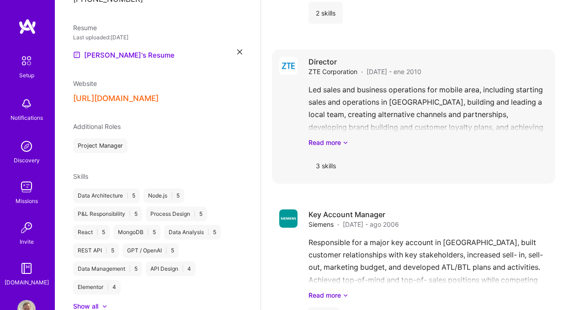
scroll to position [1810, 0]
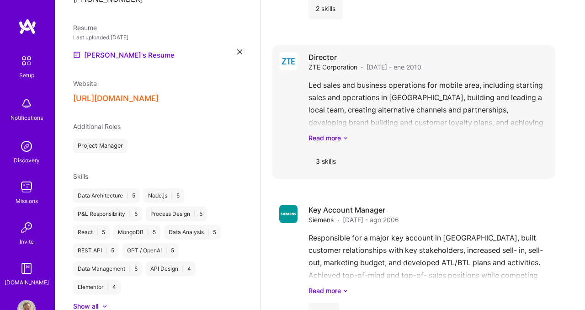
click at [356, 96] on div "Led sales and business operations for mobile area, including starting sales and…" at bounding box center [429, 111] width 240 height 64
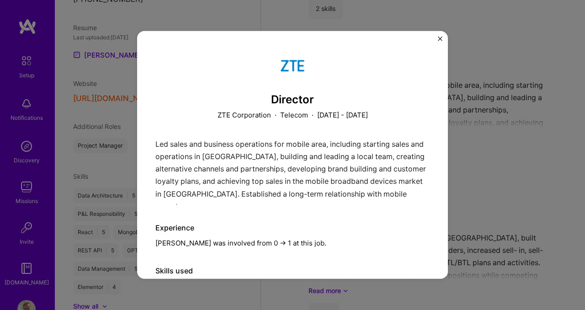
click at [438, 39] on img "Close" at bounding box center [440, 39] width 5 height 5
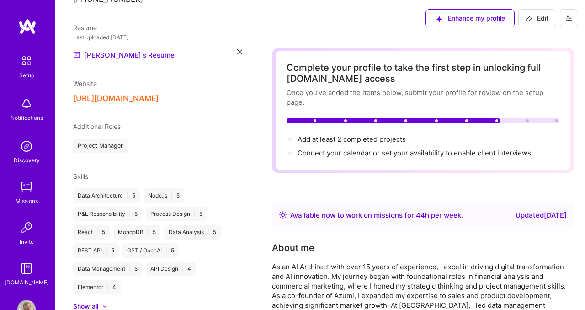
click at [538, 16] on span "Edit" at bounding box center [537, 18] width 22 height 9
select select "CL"
select select "Right Now"
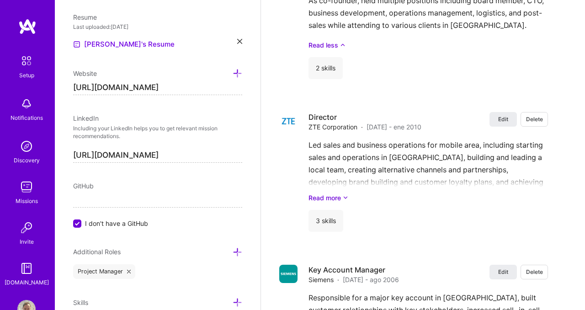
scroll to position [2212, 0]
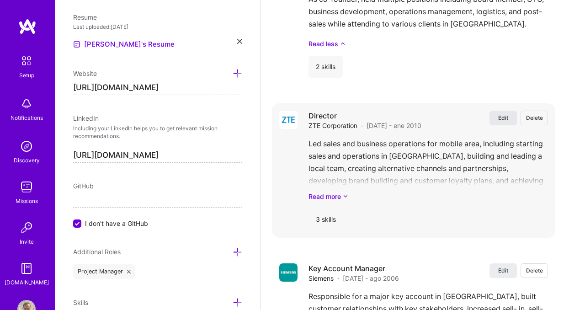
click at [501, 118] on span "Edit" at bounding box center [503, 118] width 10 height 8
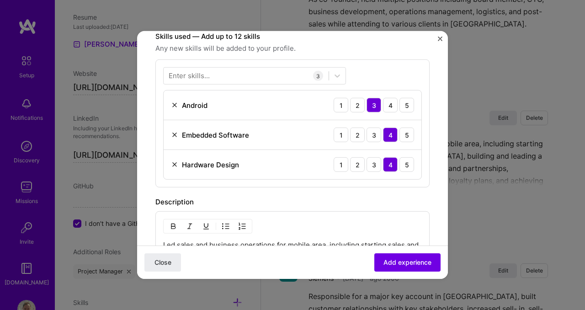
scroll to position [504, 0]
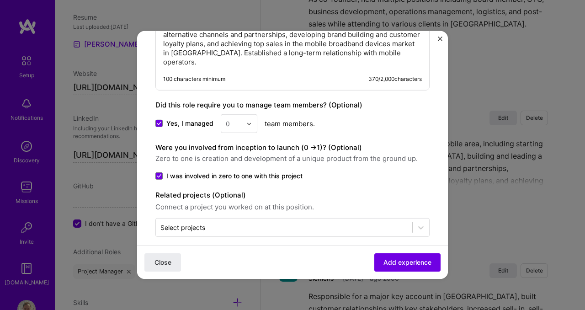
click at [234, 119] on input "text" at bounding box center [234, 124] width 16 height 10
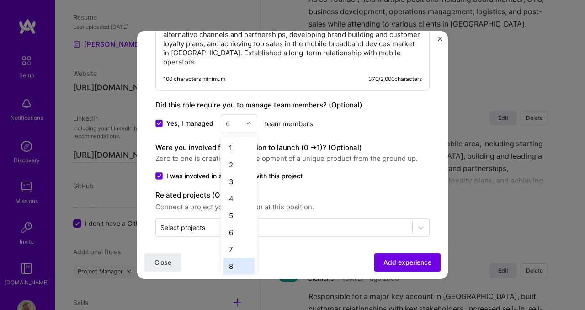
click at [230, 258] on div "8" at bounding box center [239, 266] width 31 height 17
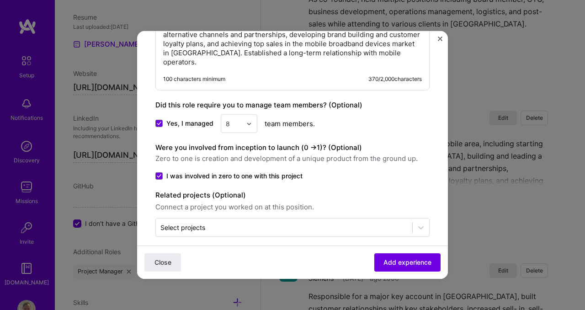
click at [246, 121] on img at bounding box center [248, 123] width 5 height 5
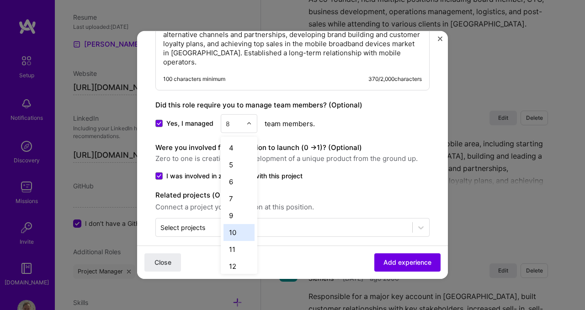
click at [234, 224] on div "10" at bounding box center [239, 232] width 31 height 17
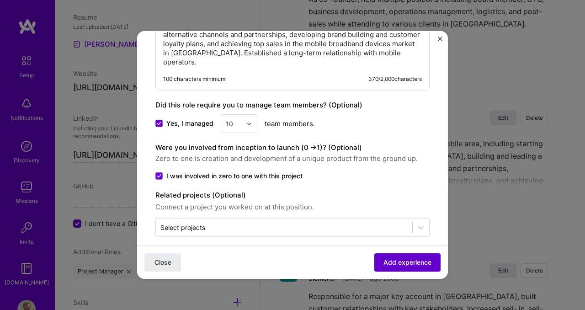
click at [408, 263] on span "Add experience" at bounding box center [408, 262] width 48 height 9
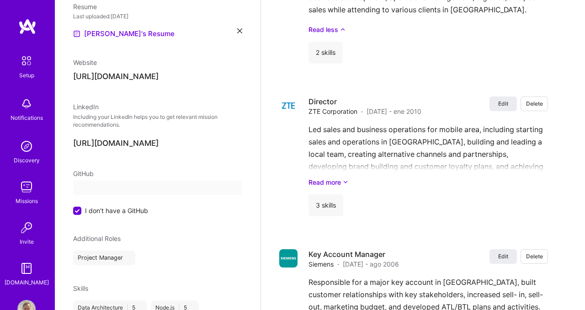
select select "CL"
select select "Right Now"
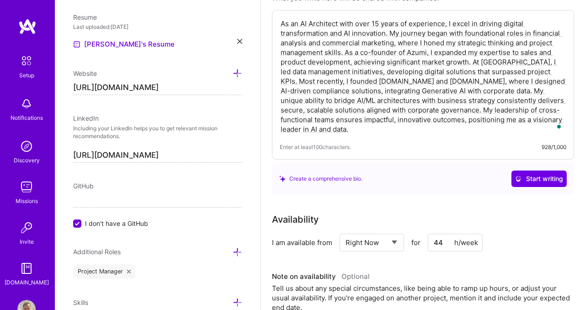
scroll to position [182, 0]
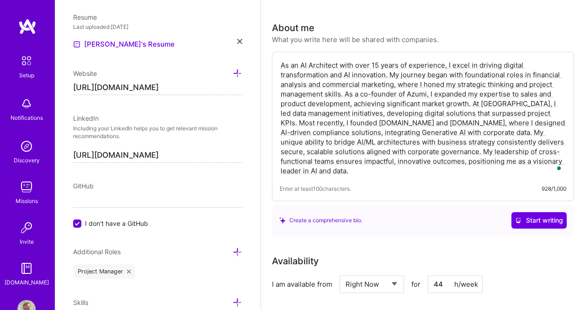
click at [340, 65] on textarea "As an AI Architect with over 15 years of experience, I excel in driving digital…" at bounding box center [423, 117] width 287 height 117
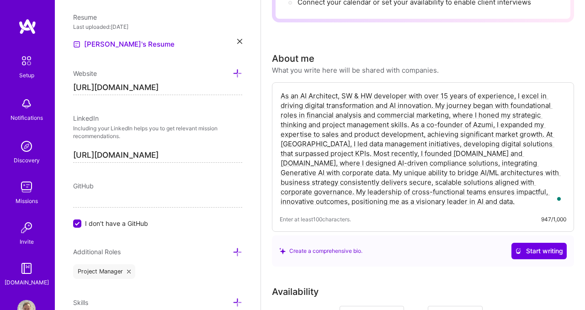
scroll to position [150, 0]
click at [448, 95] on textarea "As an AI Architect, SW & HW developer with over 15 years of experience, I excel…" at bounding box center [423, 149] width 287 height 117
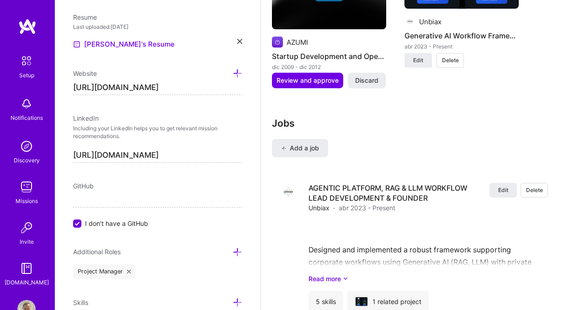
scroll to position [1493, 0]
type textarea "As an AI Architect, SW & HW developer with over 20 years of experience, I excel…"
click at [299, 150] on span "Add a job" at bounding box center [300, 147] width 38 height 9
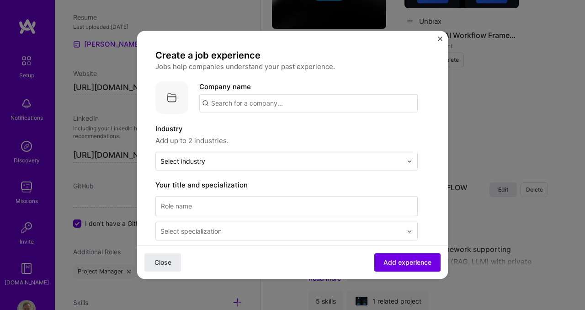
click at [272, 103] on input "text" at bounding box center [308, 103] width 219 height 18
type input "nortel"
click at [262, 129] on div "nortel" at bounding box center [264, 129] width 27 height 16
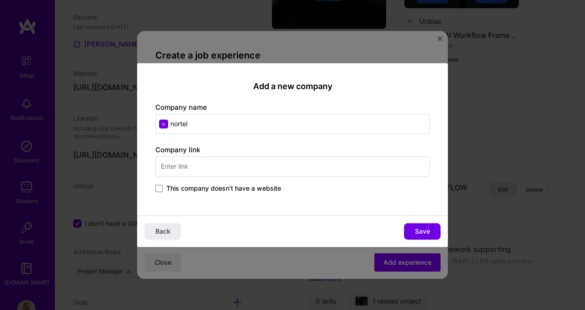
click at [171, 123] on input "nortel" at bounding box center [292, 124] width 274 height 20
click at [173, 122] on input "nortel" at bounding box center [292, 124] width 274 height 20
click at [206, 123] on input "Nortel" at bounding box center [292, 124] width 274 height 20
type input "Nortel Networks"
click at [169, 167] on input "text" at bounding box center [292, 166] width 274 height 20
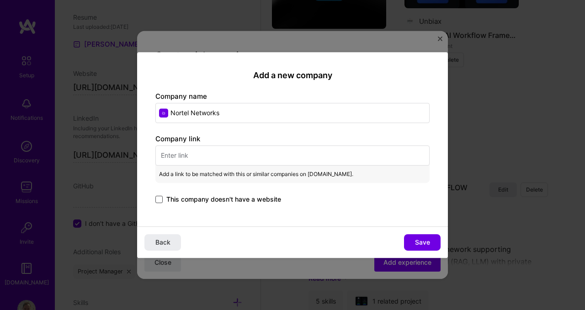
click at [162, 199] on span at bounding box center [158, 199] width 7 height 7
click at [0, 0] on input "This company doesn't have a website" at bounding box center [0, 0] width 0 height 0
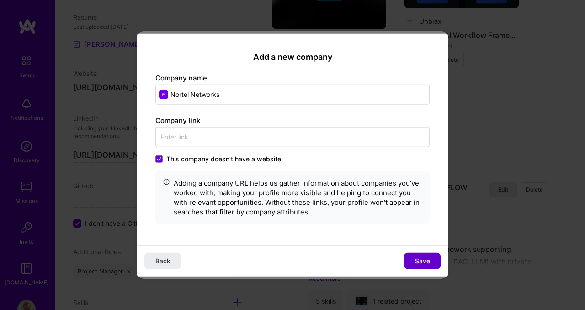
click at [419, 255] on button "Save" at bounding box center [422, 260] width 37 height 16
type input "Nortel Networks"
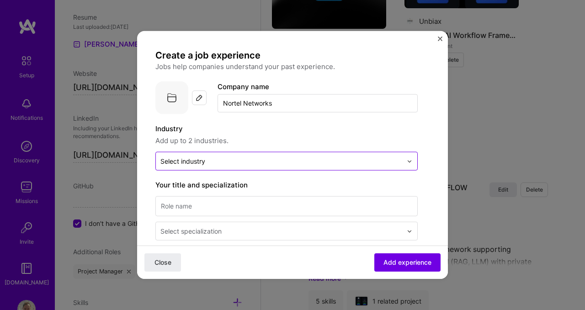
click at [246, 163] on input "text" at bounding box center [281, 161] width 242 height 10
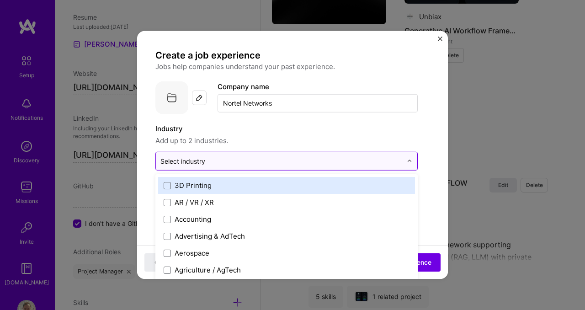
scroll to position [1498, 0]
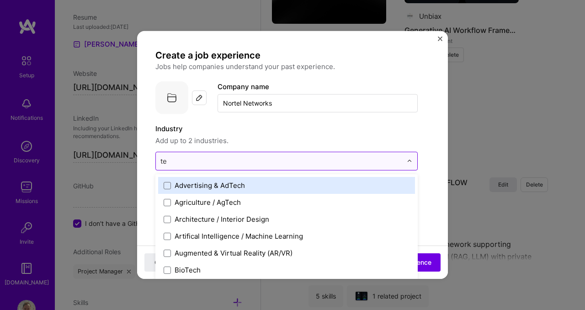
type input "tel"
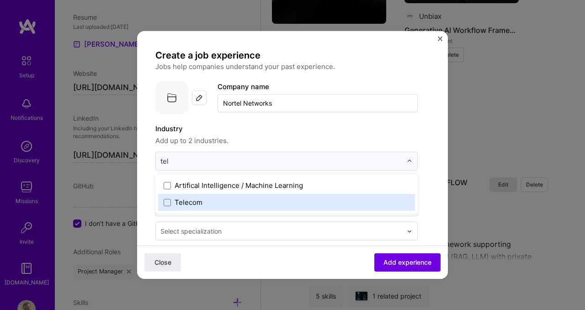
click at [195, 203] on div "Telecom" at bounding box center [189, 203] width 28 height 10
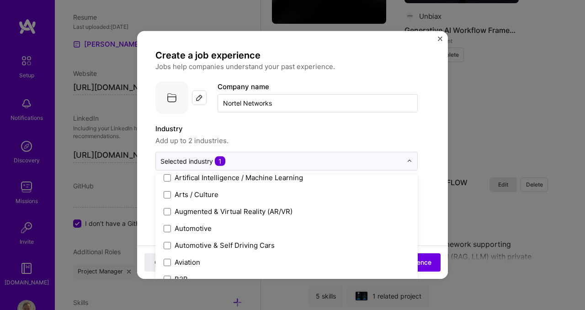
scroll to position [187, 0]
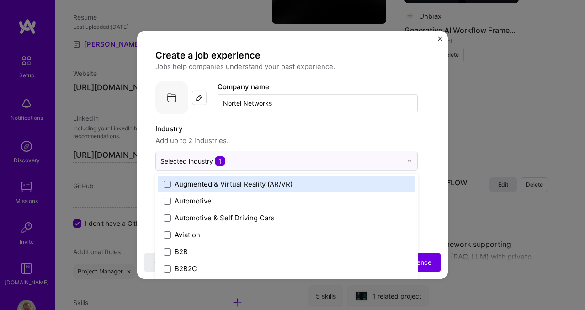
click at [286, 128] on label "Industry" at bounding box center [286, 128] width 262 height 11
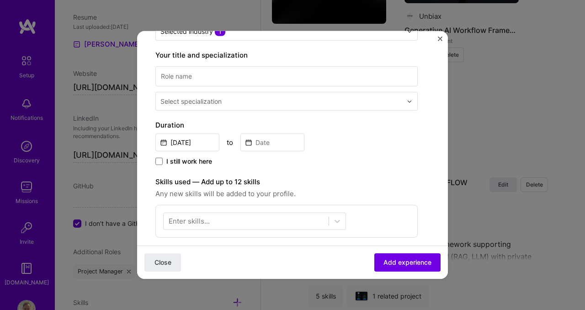
scroll to position [132, 0]
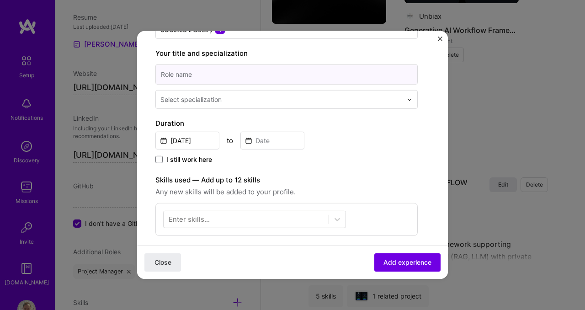
click at [235, 75] on input at bounding box center [286, 74] width 262 height 20
type input "Commercial Marketing Manager"
click at [221, 97] on div "Select specialization" at bounding box center [190, 100] width 61 height 10
type input "m"
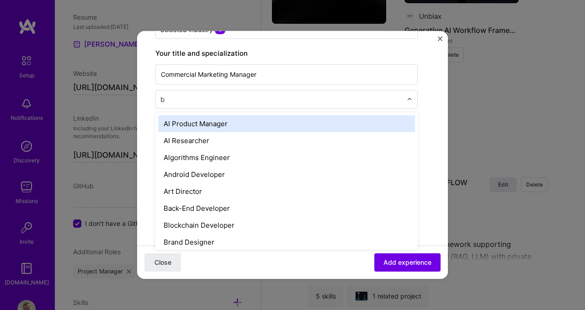
type input "bu"
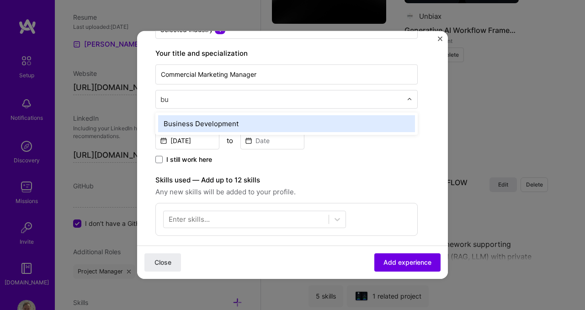
click at [204, 127] on div "Business Development" at bounding box center [286, 123] width 257 height 17
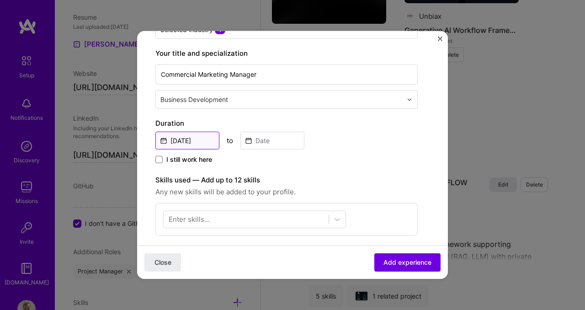
click at [201, 139] on input "[DATE]" at bounding box center [187, 141] width 64 height 18
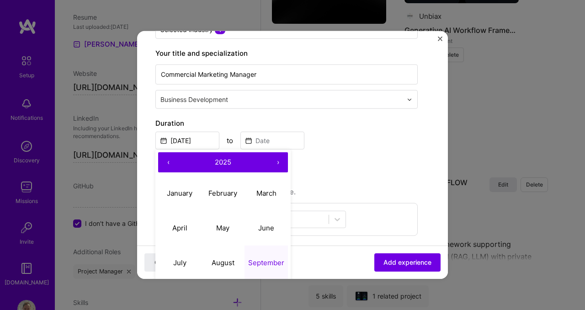
click at [168, 161] on button "‹" at bounding box center [168, 162] width 20 height 20
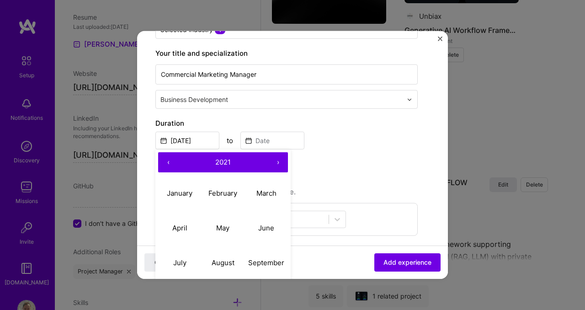
click at [168, 161] on button "‹" at bounding box center [168, 162] width 20 height 20
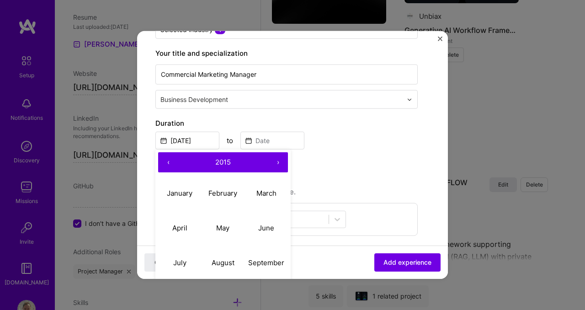
click at [168, 161] on button "‹" at bounding box center [168, 162] width 20 height 20
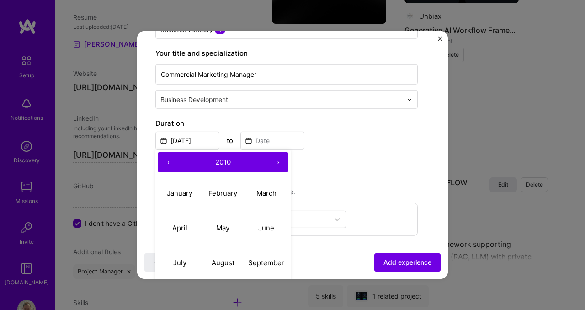
click at [168, 161] on button "‹" at bounding box center [168, 162] width 20 height 20
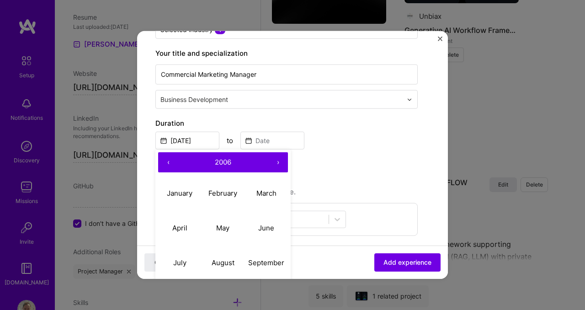
click at [168, 161] on button "‹" at bounding box center [168, 162] width 20 height 20
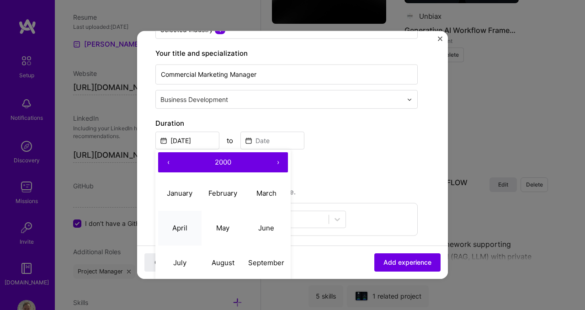
click at [187, 227] on abbr "April" at bounding box center [179, 227] width 15 height 9
type input "[DATE]"
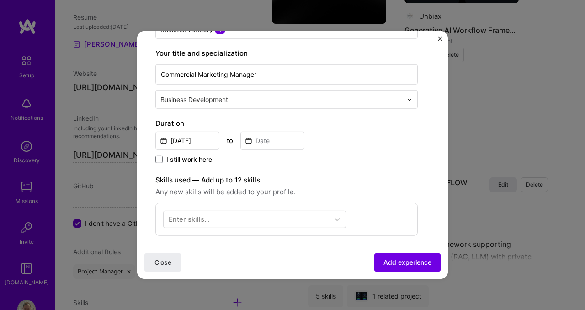
click at [232, 140] on div "to" at bounding box center [230, 141] width 6 height 10
click at [263, 141] on input at bounding box center [273, 141] width 64 height 18
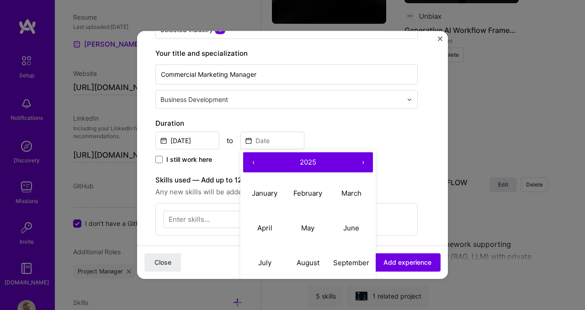
click at [252, 165] on button "‹" at bounding box center [253, 162] width 20 height 20
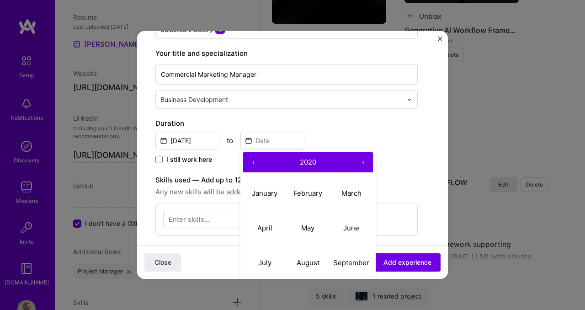
click at [252, 165] on button "‹" at bounding box center [253, 162] width 20 height 20
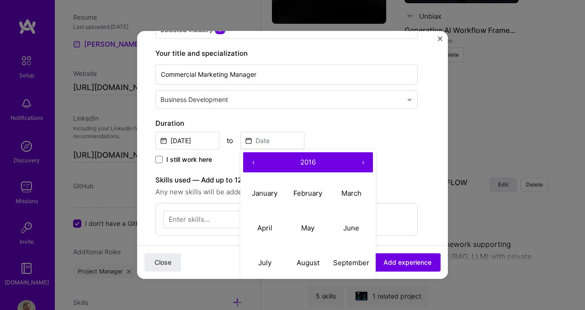
click at [252, 165] on button "‹" at bounding box center [253, 162] width 20 height 20
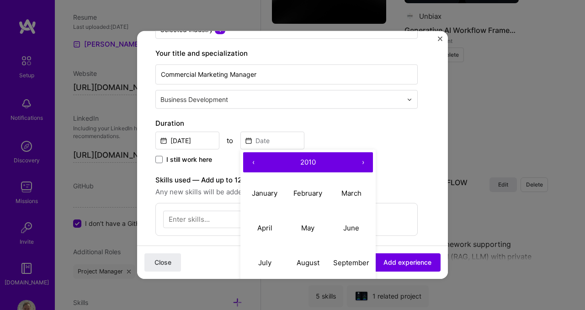
click at [252, 165] on button "‹" at bounding box center [253, 162] width 20 height 20
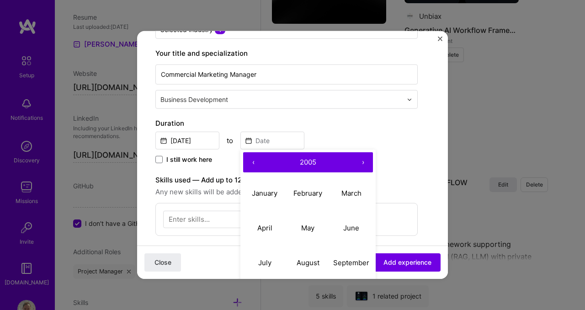
click at [252, 165] on button "‹" at bounding box center [253, 162] width 20 height 20
click at [363, 161] on button "›" at bounding box center [363, 162] width 20 height 20
click at [273, 228] on button "April" at bounding box center [264, 227] width 43 height 35
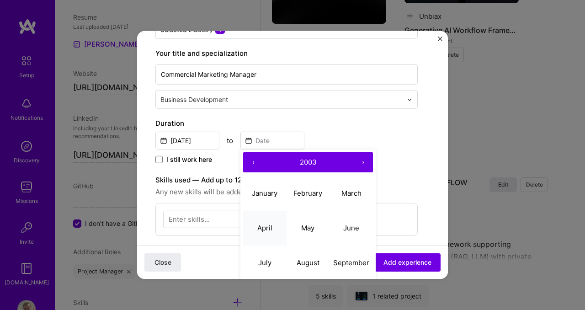
type input "[DATE]"
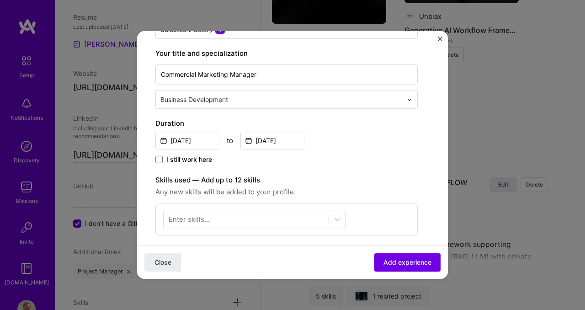
click at [359, 142] on div "[DATE] to [DATE]" at bounding box center [286, 140] width 262 height 20
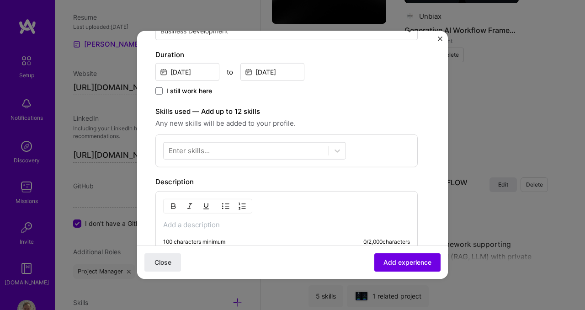
scroll to position [203, 0]
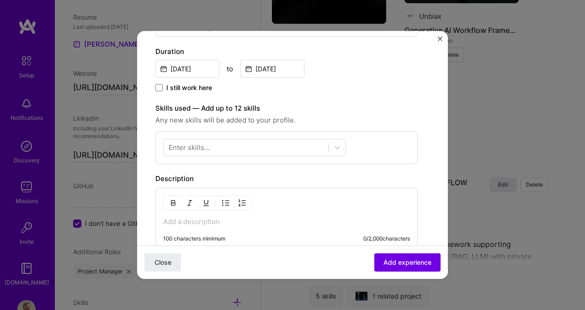
click at [302, 200] on div "100 characters minimum 0 / 2,000 characters" at bounding box center [286, 219] width 262 height 62
click at [277, 205] on div "100 characters minimum 0 / 2,000 characters" at bounding box center [286, 219] width 262 height 62
click at [211, 225] on p at bounding box center [286, 221] width 247 height 9
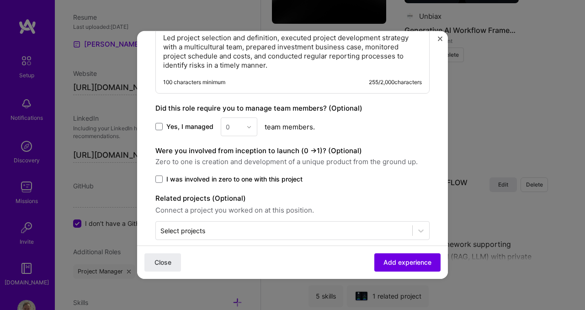
scroll to position [400, 0]
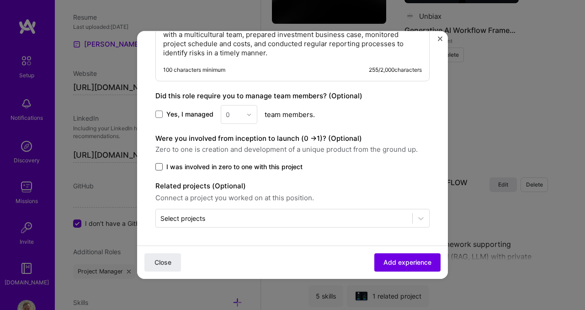
click at [161, 166] on span at bounding box center [158, 166] width 7 height 7
click at [0, 0] on input "I was involved in zero to one with this project" at bounding box center [0, 0] width 0 height 0
click at [160, 167] on icon at bounding box center [159, 167] width 5 height 4
click at [0, 0] on input "I was involved in zero to one with this project" at bounding box center [0, 0] width 0 height 0
click at [388, 264] on span "Add experience" at bounding box center [408, 262] width 48 height 9
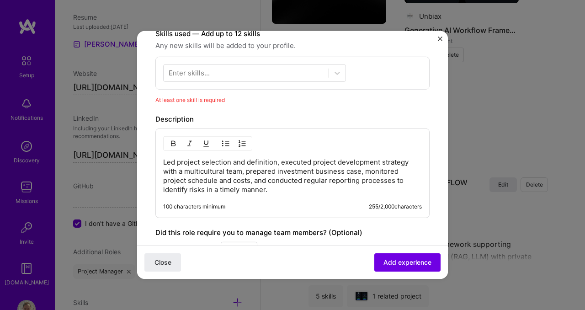
scroll to position [275, 0]
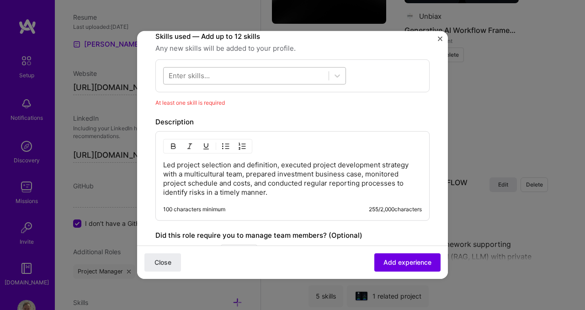
click at [277, 79] on div at bounding box center [246, 75] width 165 height 15
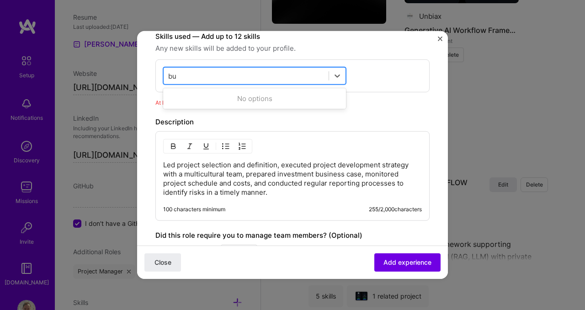
type input "b"
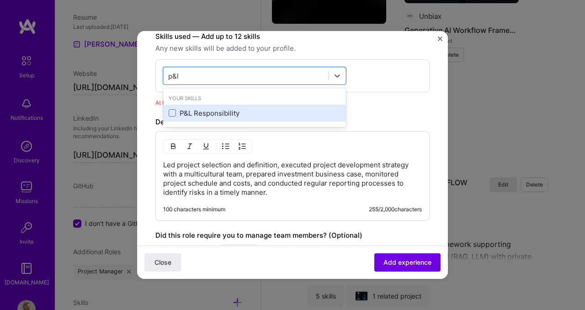
click at [193, 112] on div "P&L Responsibility" at bounding box center [255, 113] width 172 height 10
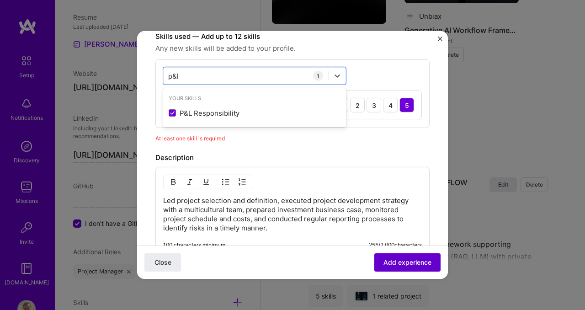
type input "p&l"
click at [407, 265] on span "Add experience" at bounding box center [408, 262] width 48 height 9
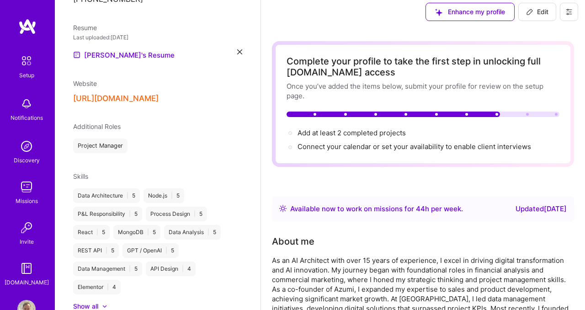
scroll to position [0, 0]
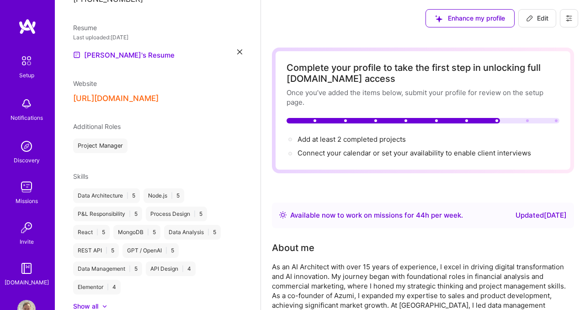
click at [537, 21] on span "Edit" at bounding box center [537, 18] width 22 height 9
select select "CL"
select select "Right Now"
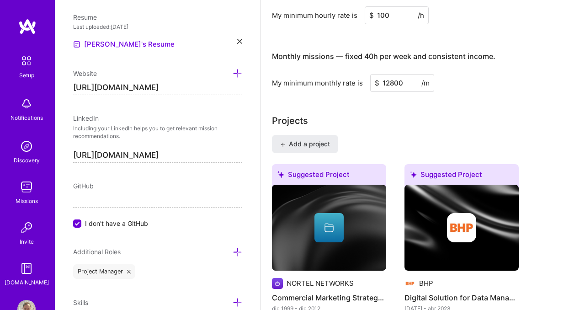
scroll to position [676, 0]
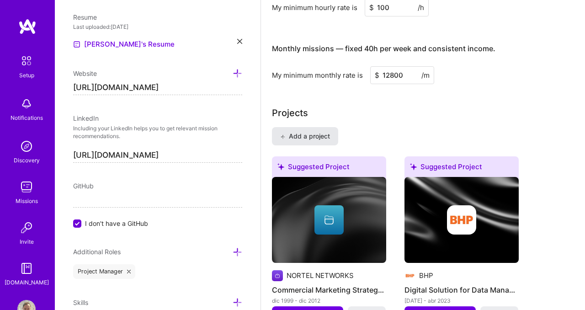
click at [323, 134] on span "Add a project" at bounding box center [305, 136] width 50 height 9
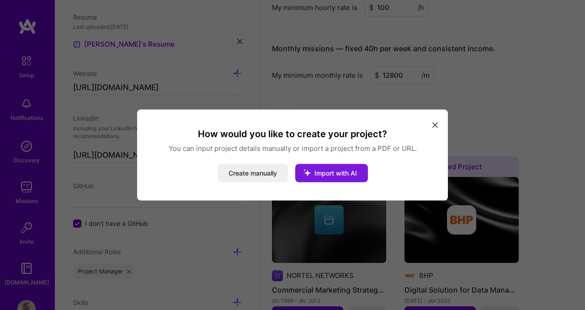
click at [330, 175] on span "Import with AI" at bounding box center [336, 173] width 43 height 8
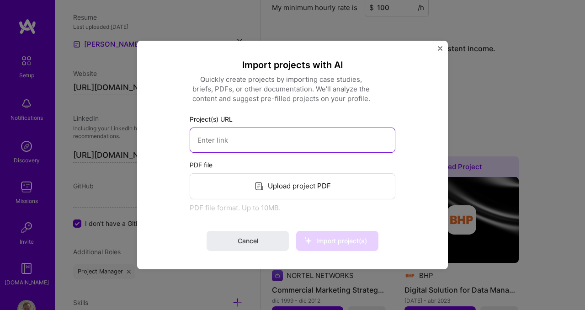
click at [286, 142] on input at bounding box center [293, 140] width 206 height 25
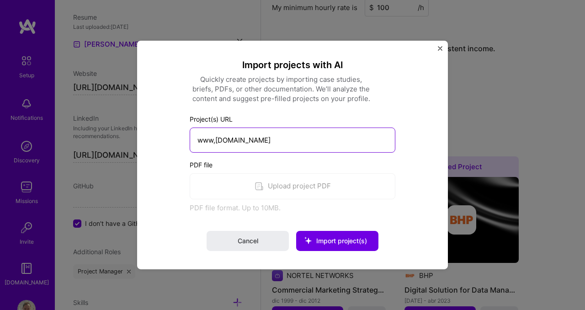
click at [215, 143] on input "www,[DOMAIN_NAME]" at bounding box center [293, 140] width 206 height 25
click at [251, 140] on input "[URL][DOMAIN_NAME]" at bounding box center [293, 140] width 206 height 25
type input "[URL][DOMAIN_NAME]"
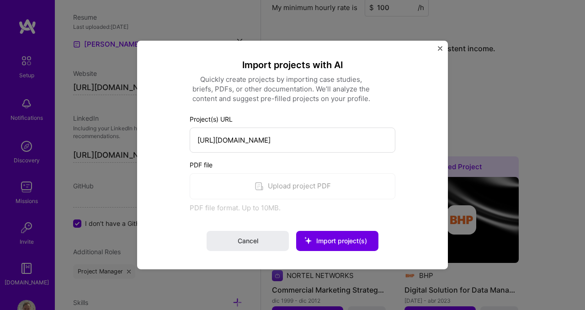
click at [216, 189] on div "PDF file Upload project PDF PDF file format. Up to 10MB." at bounding box center [293, 186] width 206 height 53
click at [326, 241] on span "Import project(s)" at bounding box center [341, 241] width 51 height 8
